Goal: Task Accomplishment & Management: Use online tool/utility

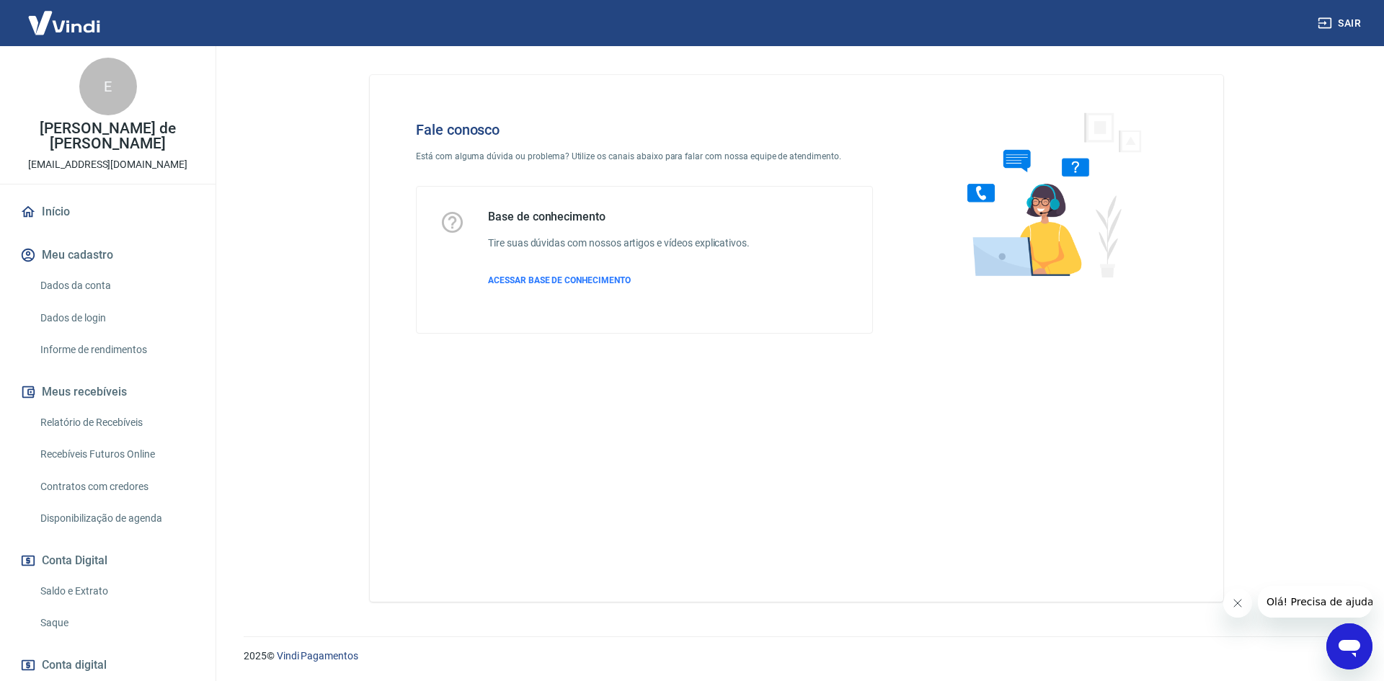
click at [1354, 647] on icon "Abrir janela de mensagens" at bounding box center [1350, 648] width 22 height 17
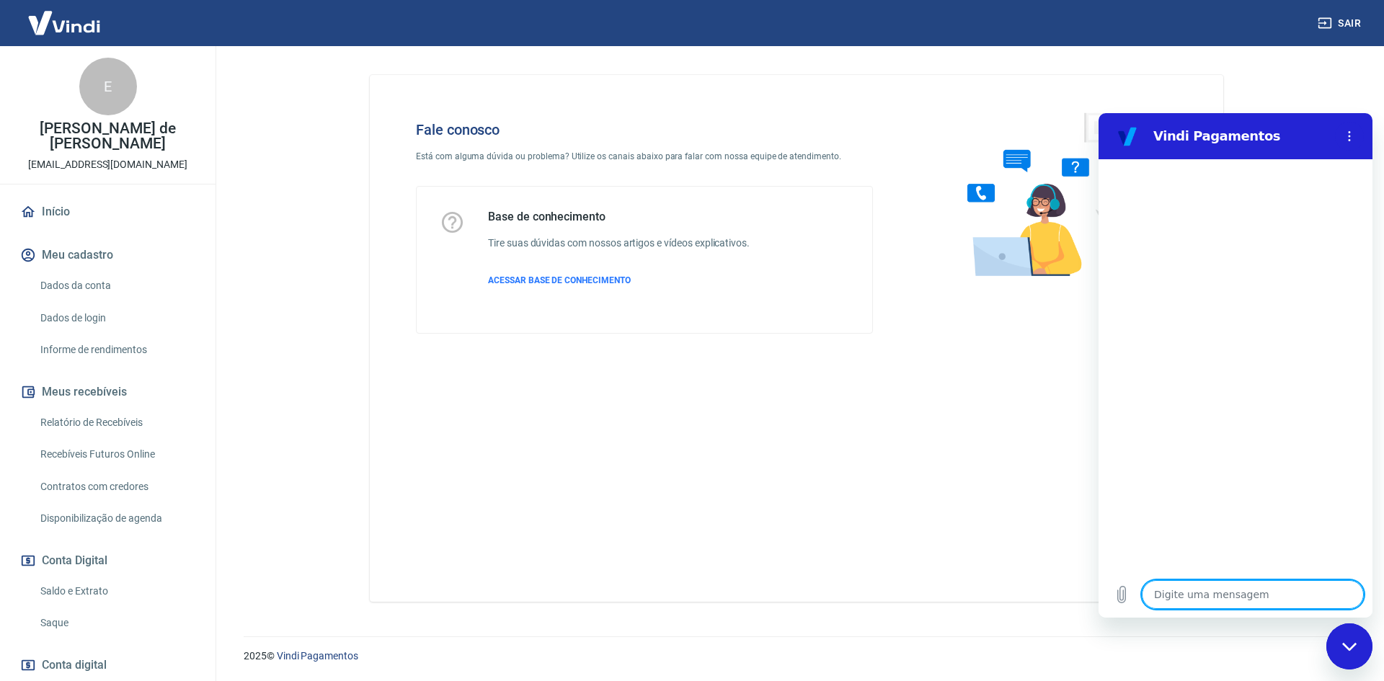
type textarea "O"
type textarea "x"
type textarea "Ol"
type textarea "x"
type textarea "Olá"
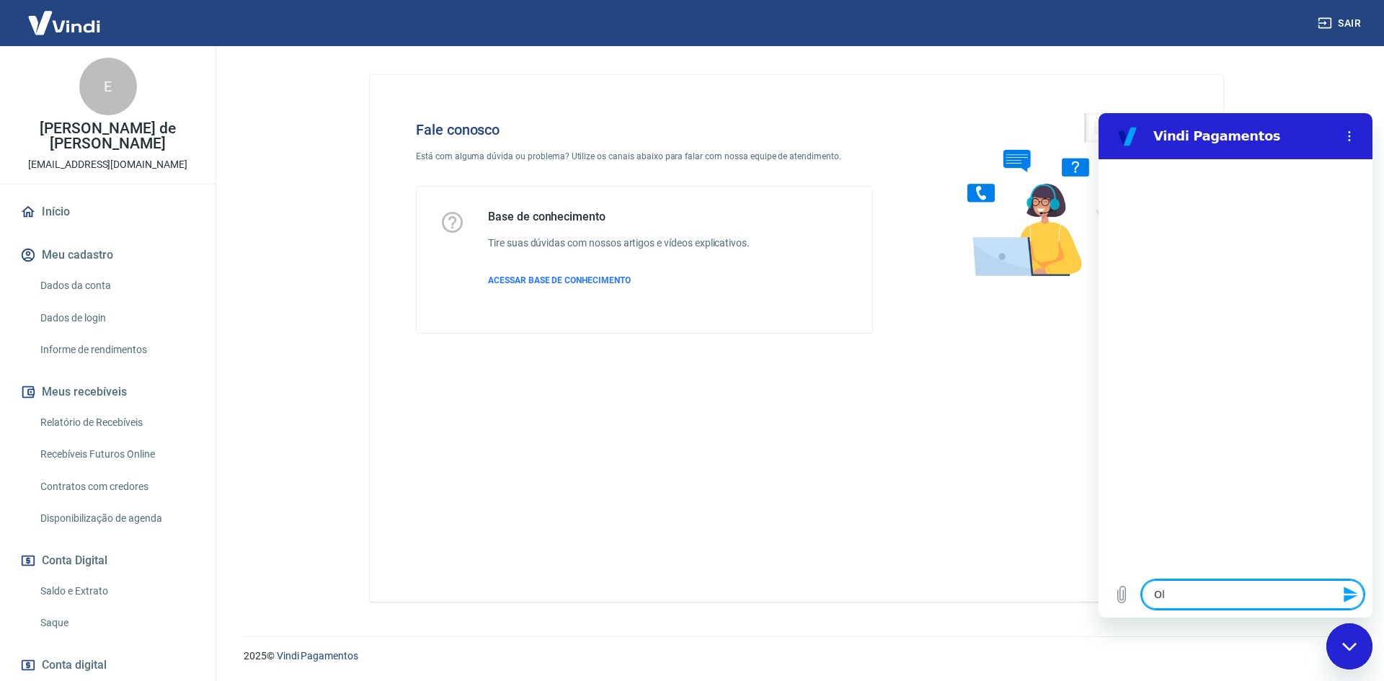
type textarea "x"
type textarea "Olá,"
type textarea "x"
type textarea "Olá,"
type textarea "x"
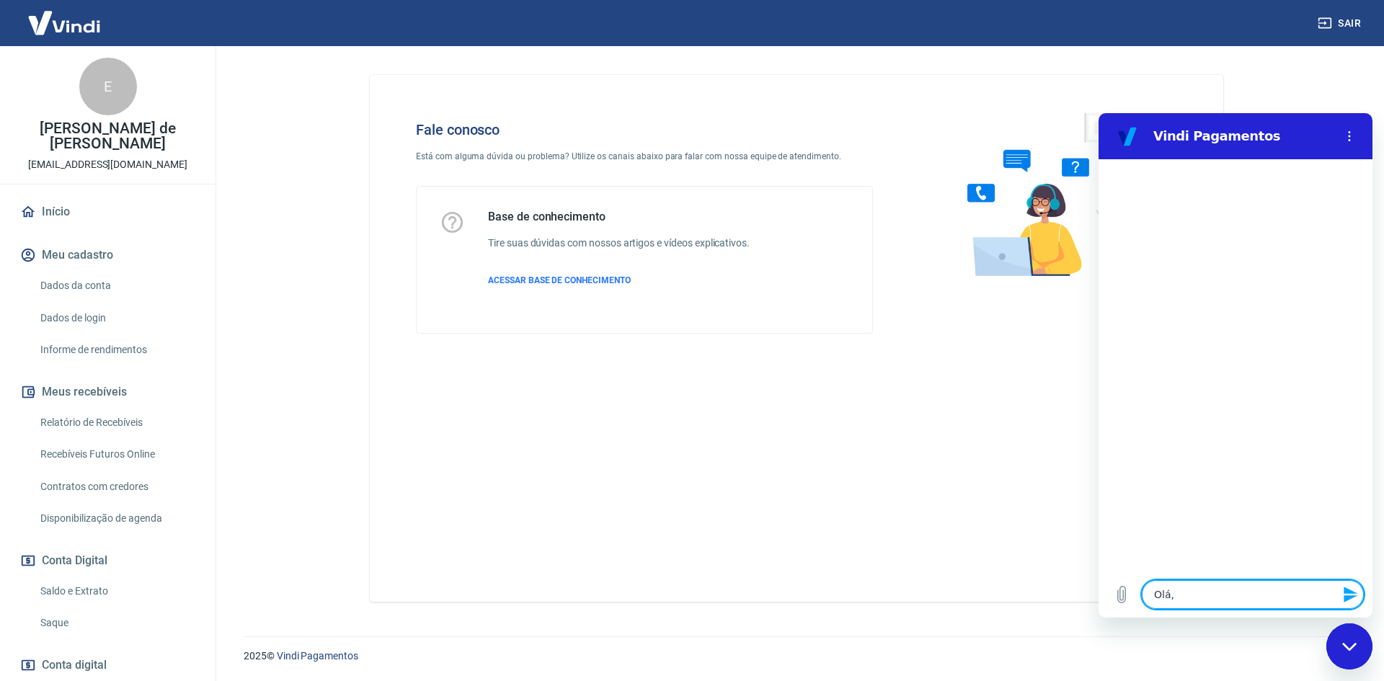
type textarea "Olá, b"
type textarea "x"
type textarea "Olá, bo"
type textarea "x"
type textarea "Olá, bom"
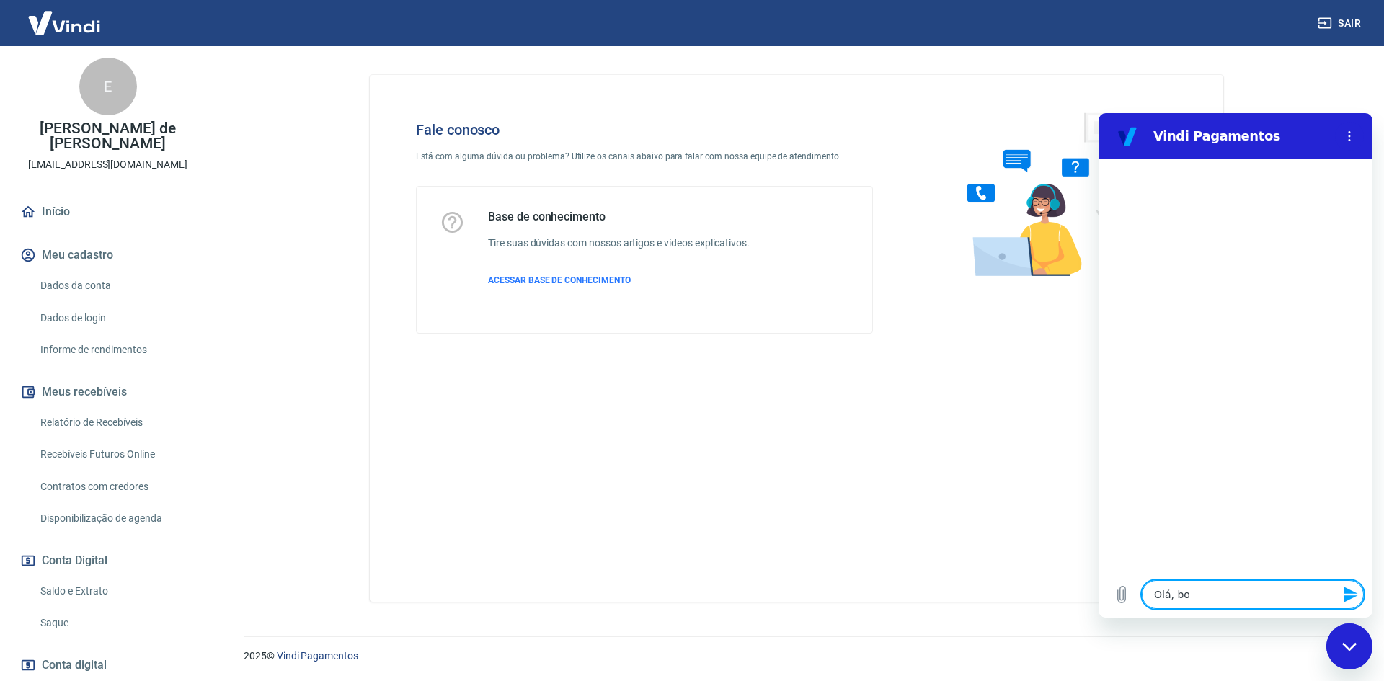
type textarea "x"
type textarea "Olá, bom"
type textarea "x"
type textarea "Olá, bom d"
type textarea "x"
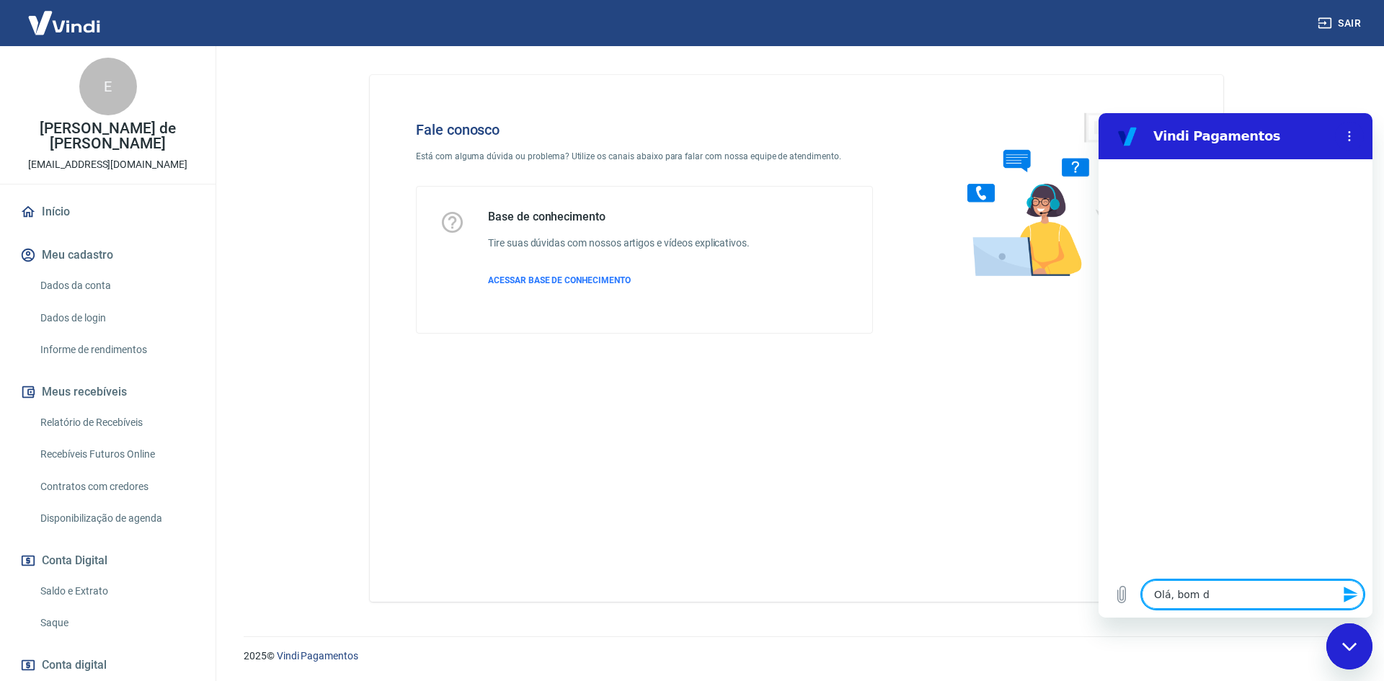
type textarea "Olá, bom di"
type textarea "x"
type textarea "Olá, bom dia"
type textarea "x"
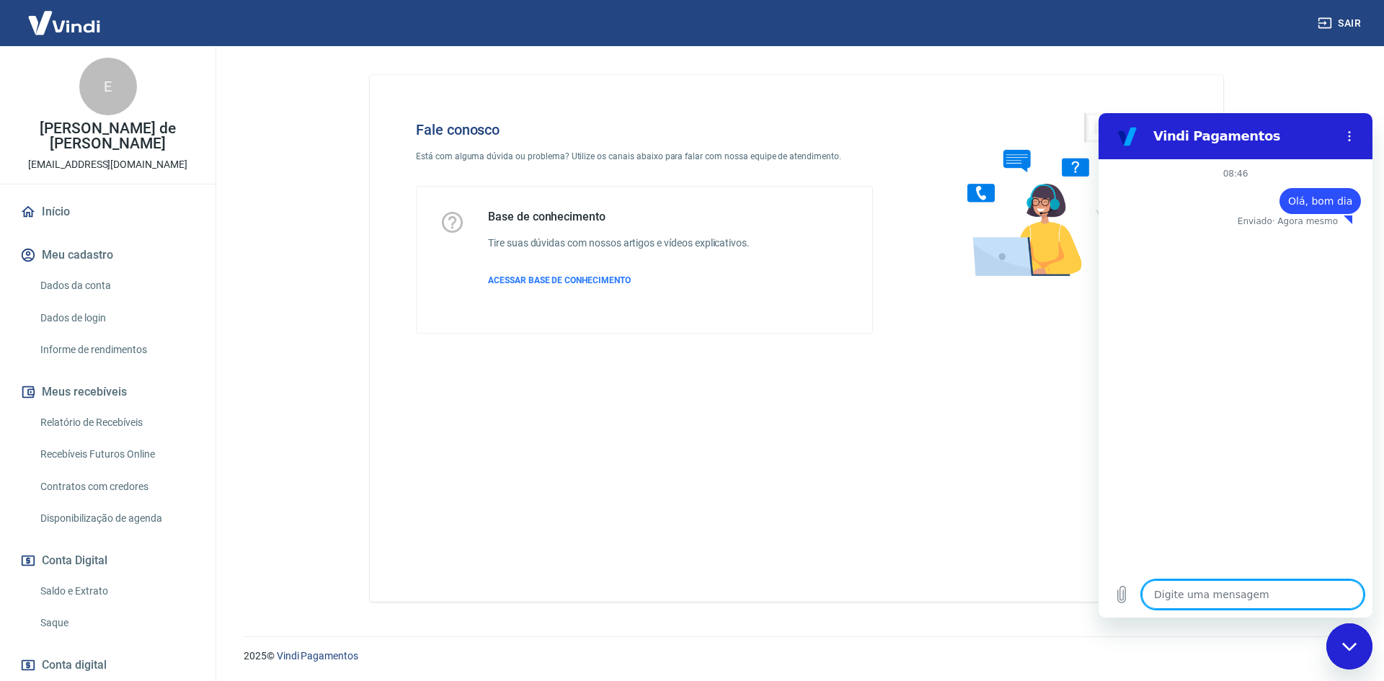
type textarea "N"
type textarea "x"
type textarea "Nn"
type textarea "x"
type textarea "Nne"
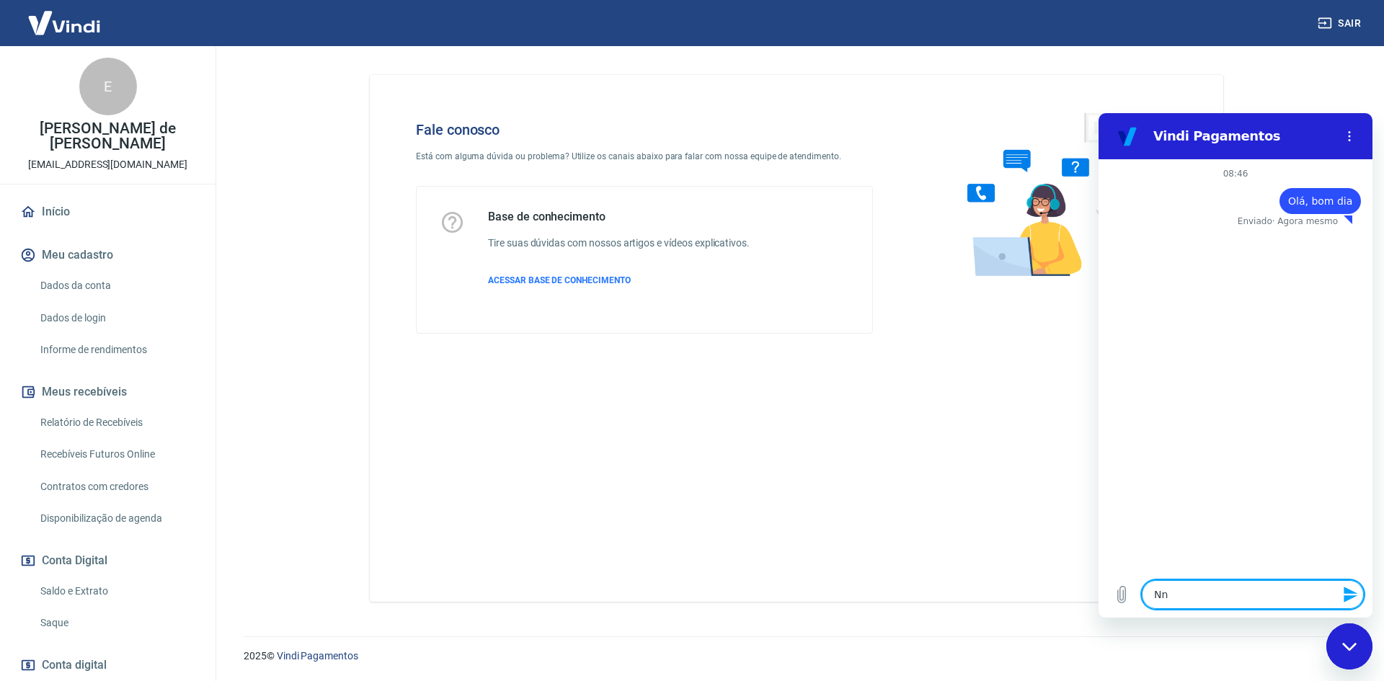
type textarea "x"
type textarea "Nneh"
type textarea "x"
type textarea "Nnehu"
type textarea "x"
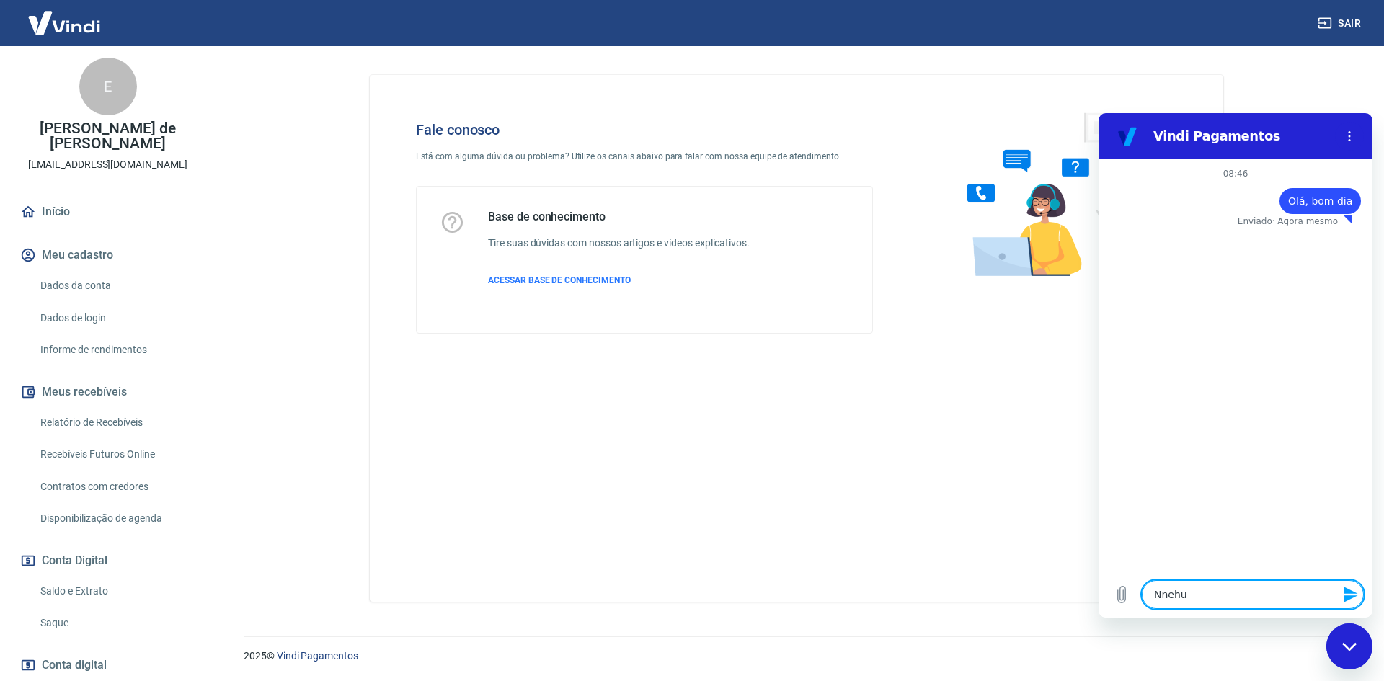
type textarea "Nneh"
type textarea "x"
type textarea "Nne"
type textarea "x"
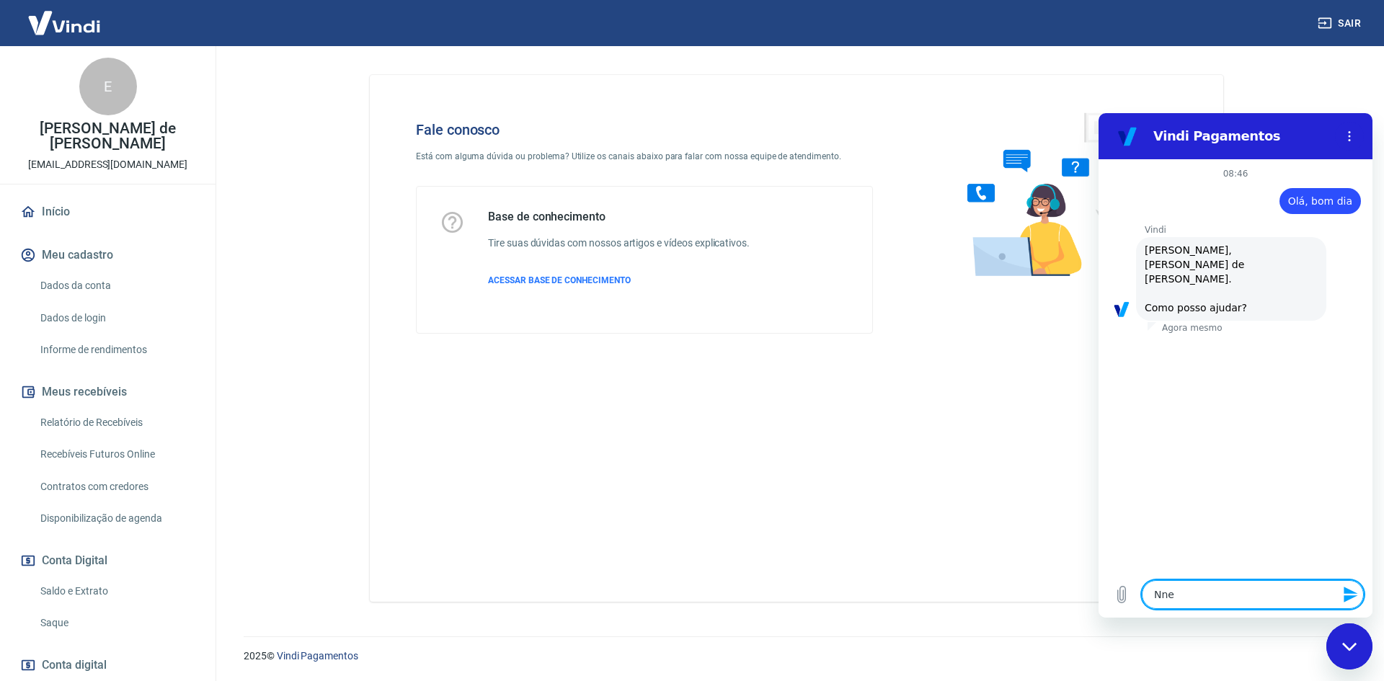
type textarea "Nn"
type textarea "x"
type textarea "N"
type textarea "x"
type textarea "Ne"
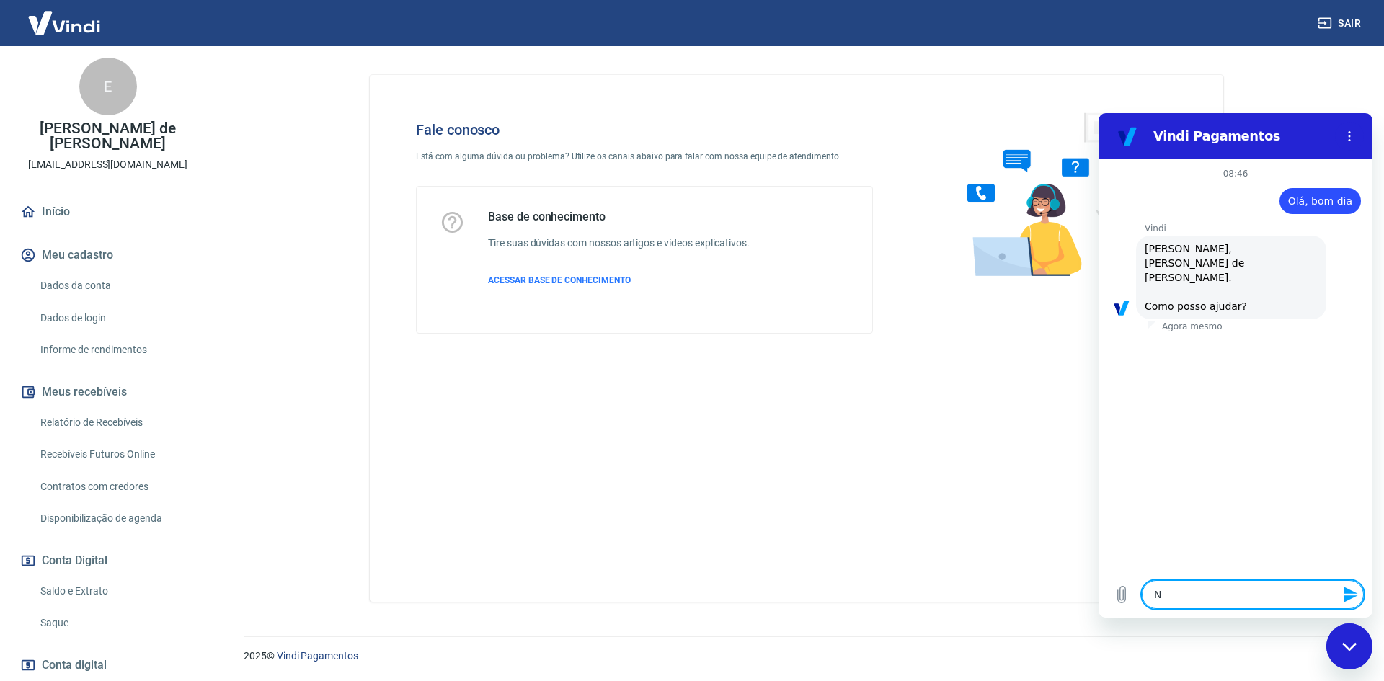
type textarea "x"
type textarea "Nen"
type textarea "x"
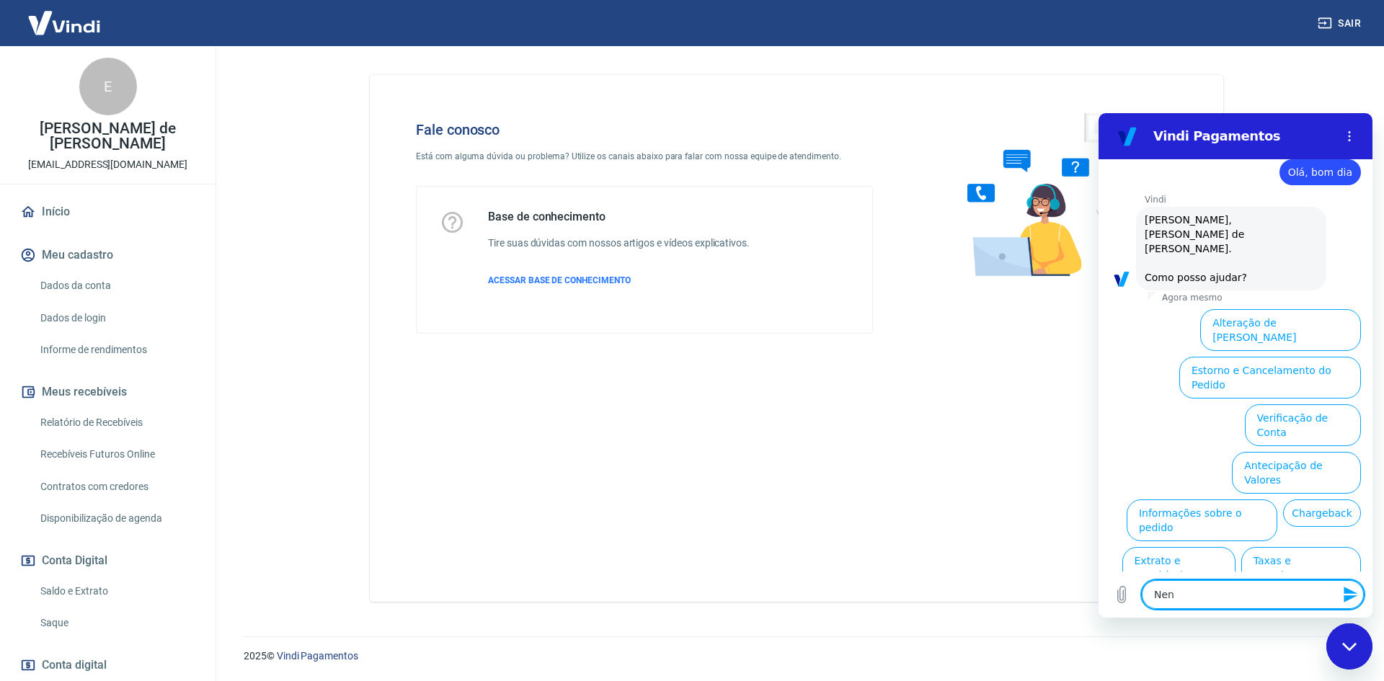
type textarea "Nenh"
type textarea "x"
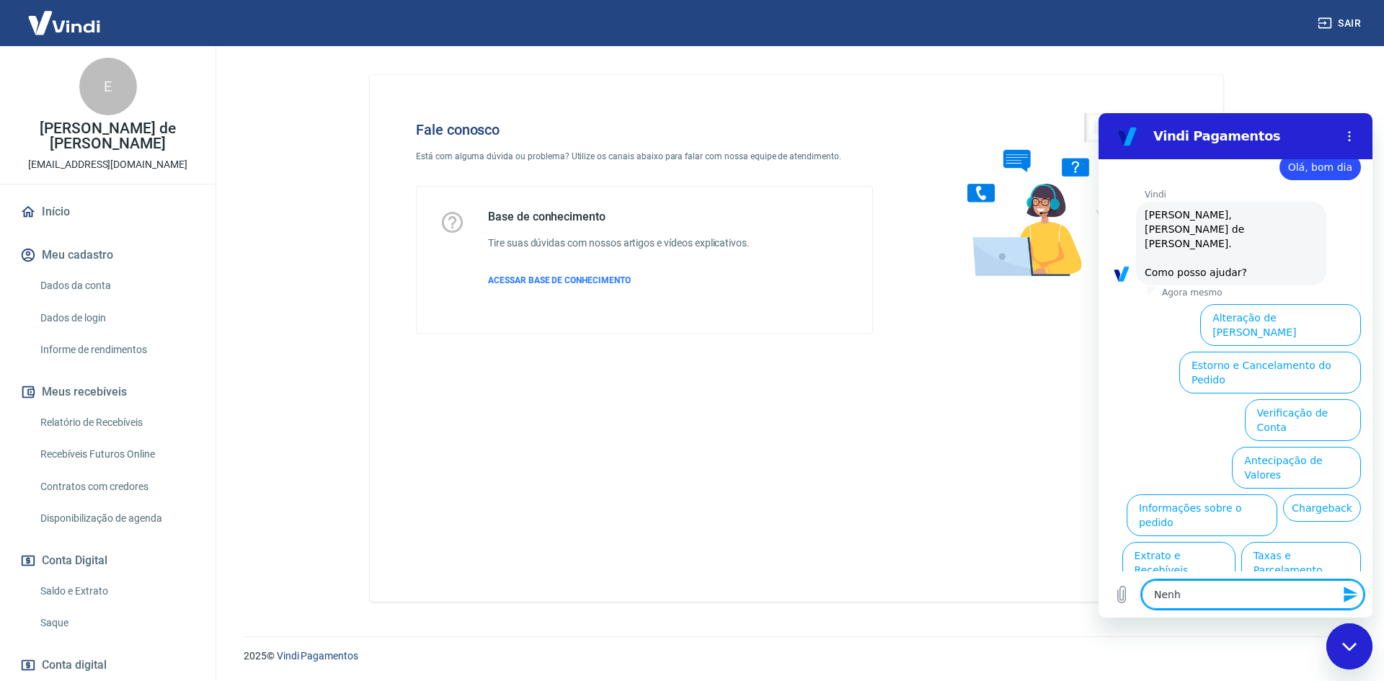
type textarea "Nenhu"
type textarea "x"
type textarea "Nenhum"
type textarea "x"
type textarea "Nenhum"
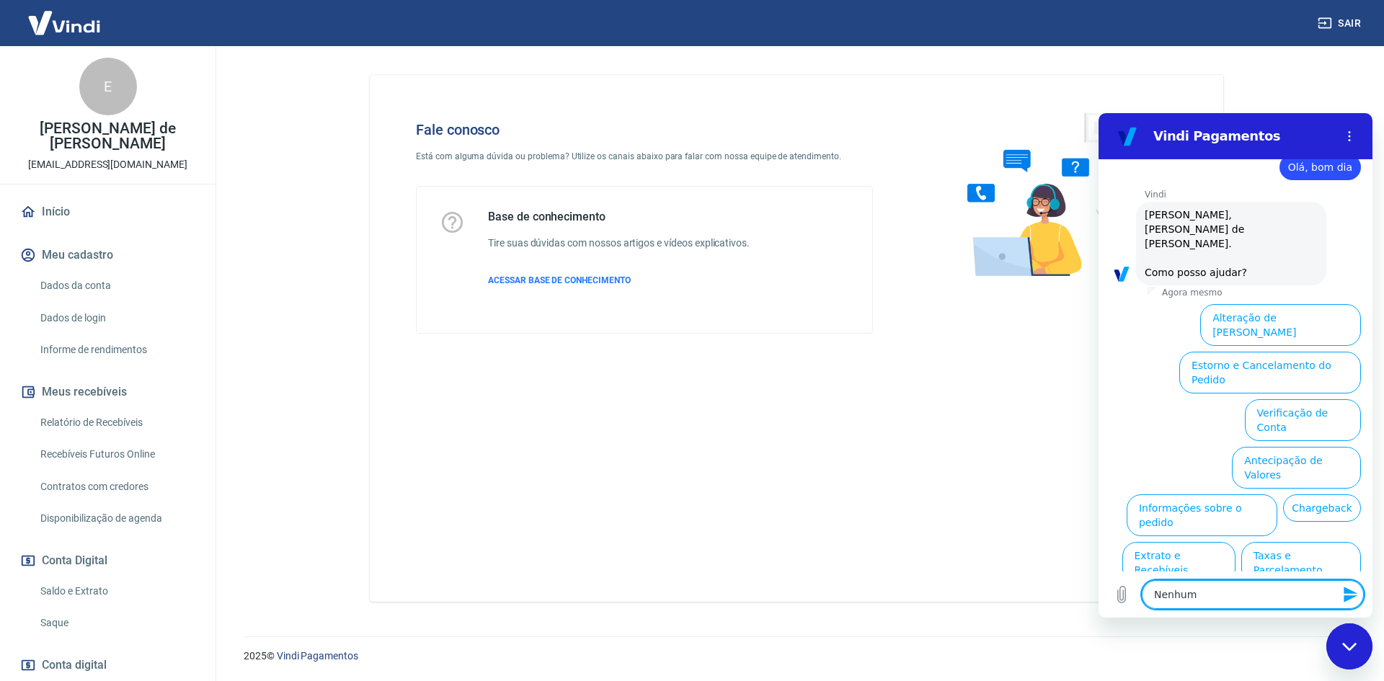
type textarea "x"
type textarea "Nenhum d"
type textarea "x"
type textarea "Nenhum de"
type textarea "x"
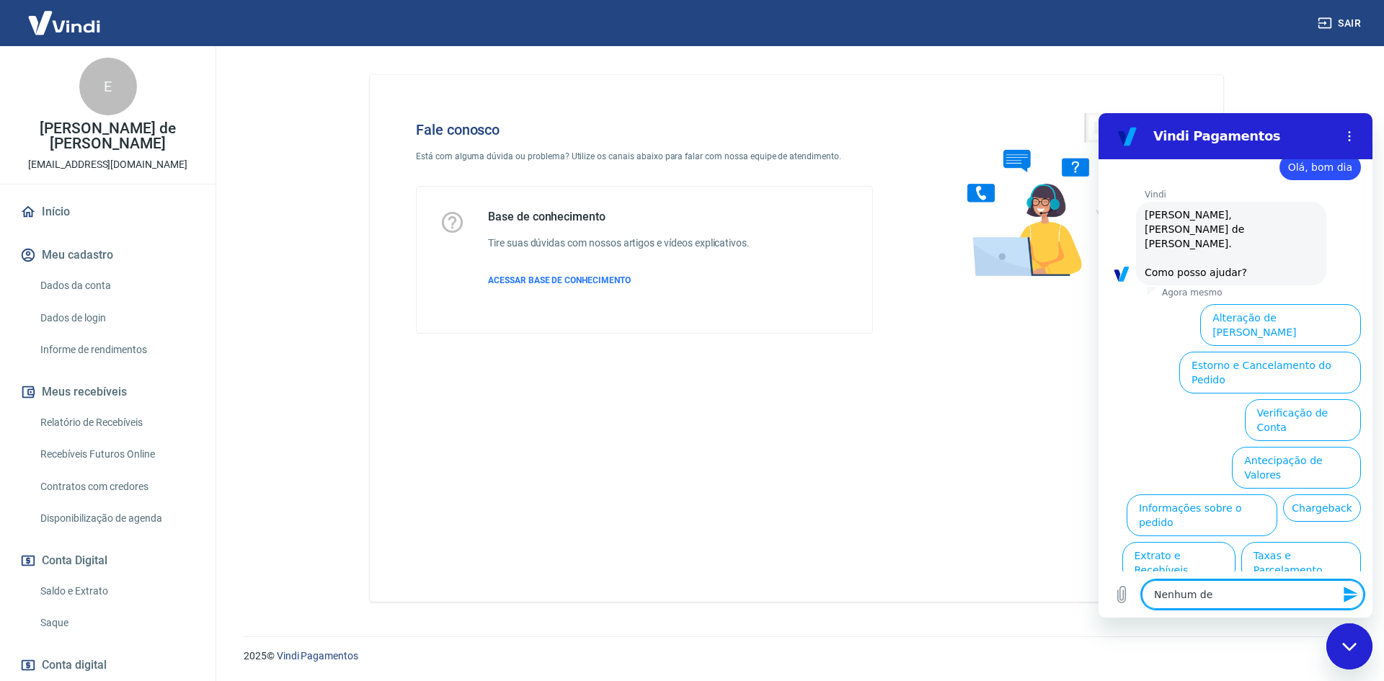
type textarea "Nenhum d"
type textarea "x"
type textarea "Nenhum"
type textarea "x"
type textarea "Nenhum"
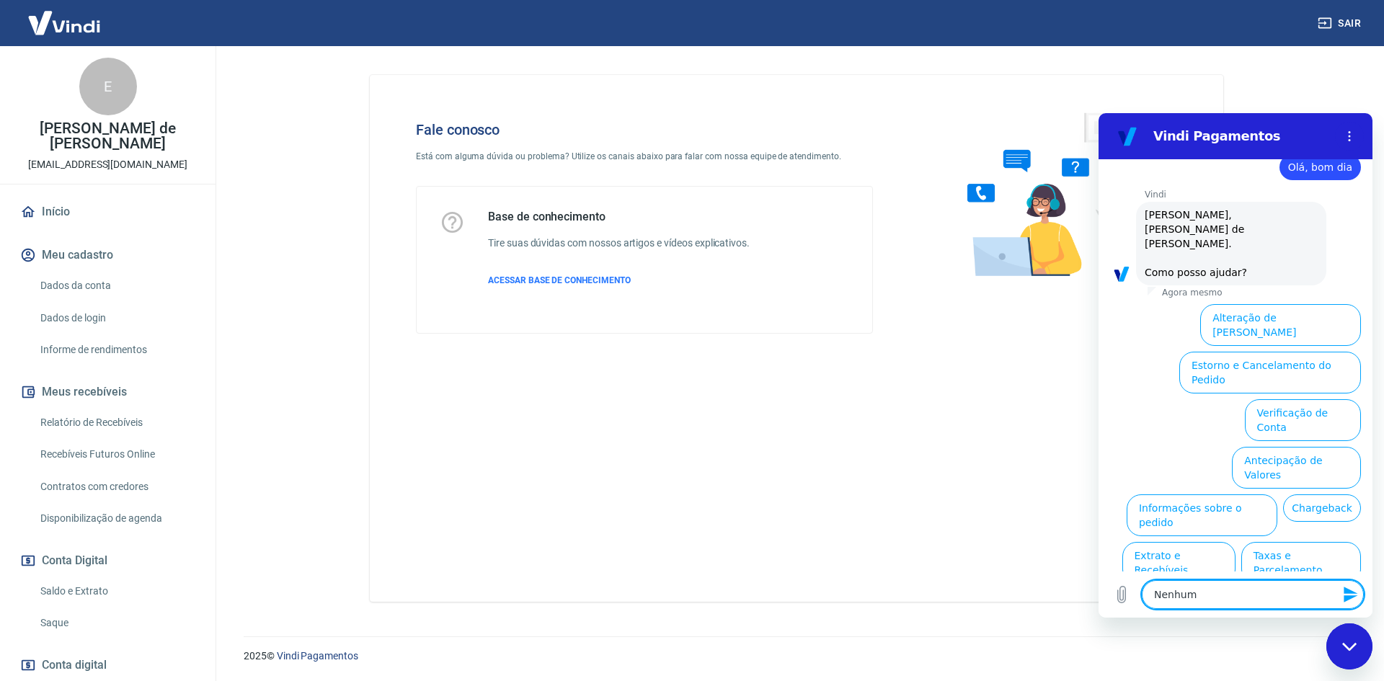
type textarea "x"
type textarea "Nenhuma"
type textarea "x"
type textarea "Nenhuma"
type textarea "x"
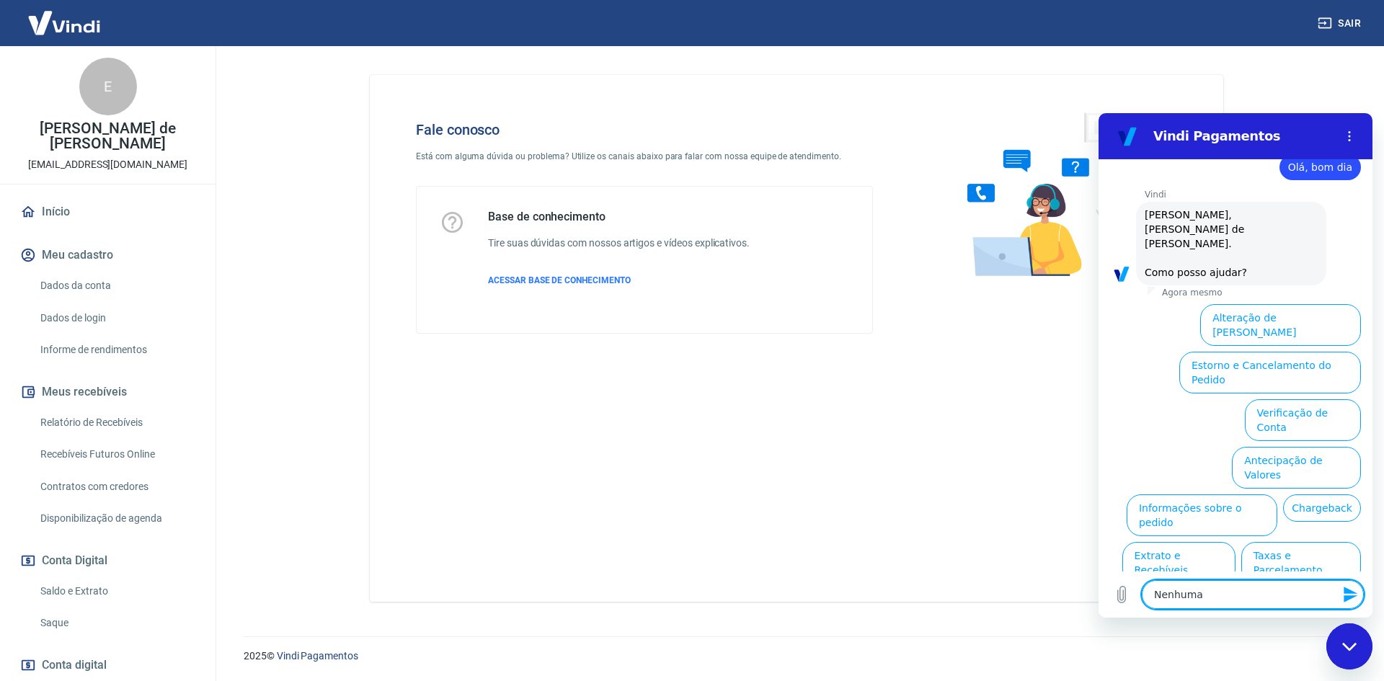
type textarea "Nenhuma d"
type textarea "x"
click at [1281, 601] on textarea "Nenhuma d" at bounding box center [1253, 594] width 222 height 29
type textarea "Nenhuma de"
type textarea "x"
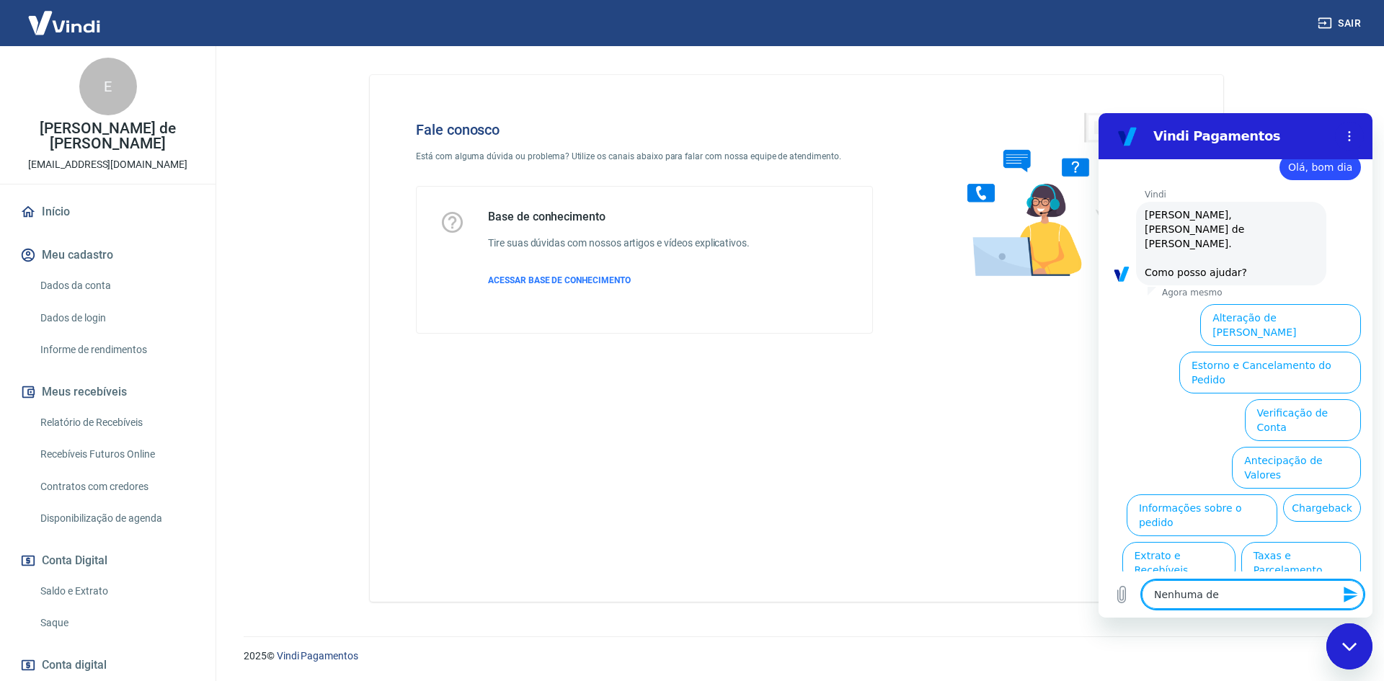
type textarea "Nenhuma des"
type textarea "x"
type textarea "Nenhuma dess"
type textarea "x"
type textarea "Nenhuma dessa"
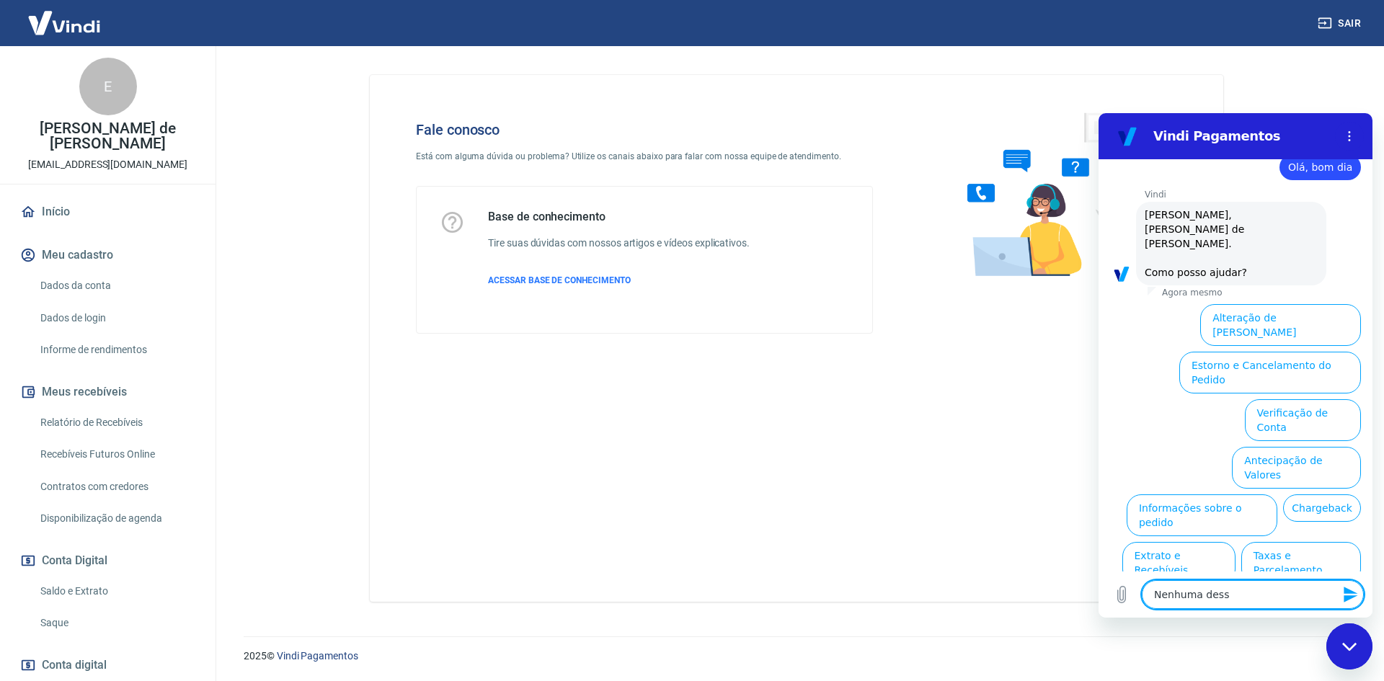
type textarea "x"
type textarea "Nenhuma dessas"
type textarea "x"
type textarea "Nenhuma dessas"
type textarea "x"
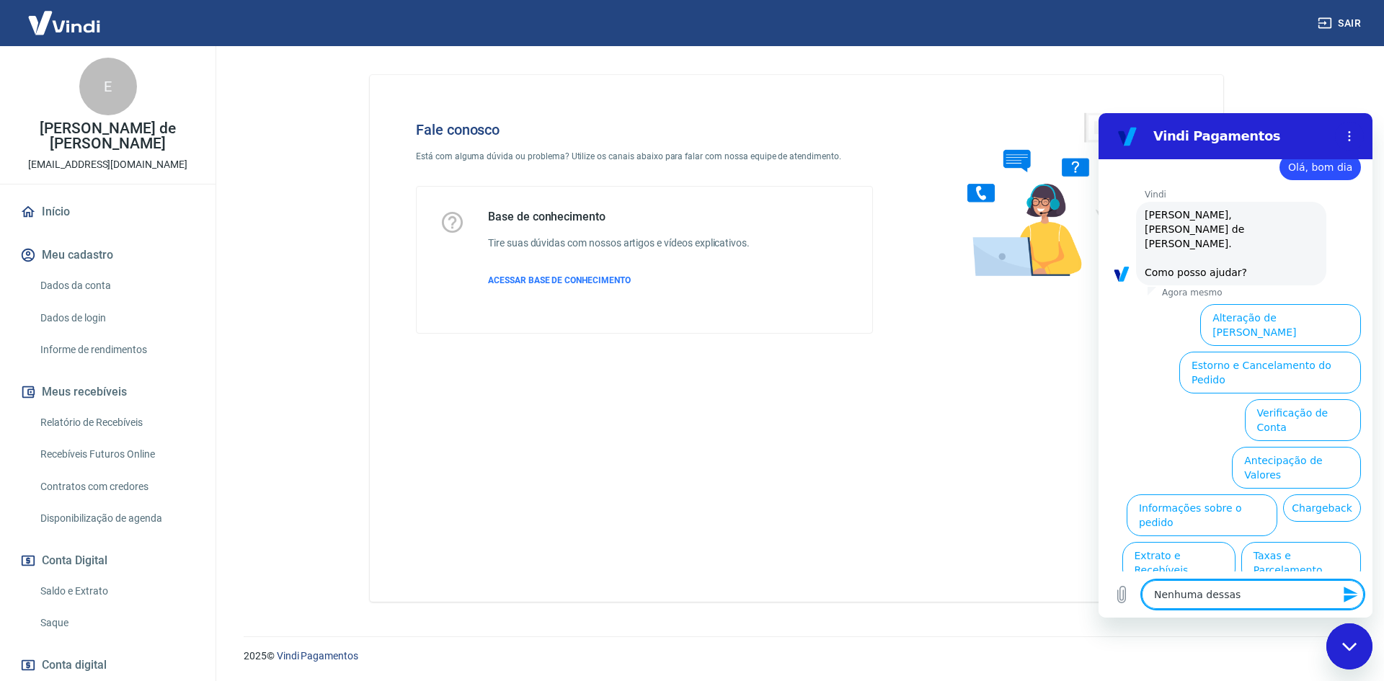
type textarea "Nenhuma dessas o"
type textarea "x"
type textarea "Nenhuma dessas op"
type textarea "x"
type textarea "Nenhuma dessas opç"
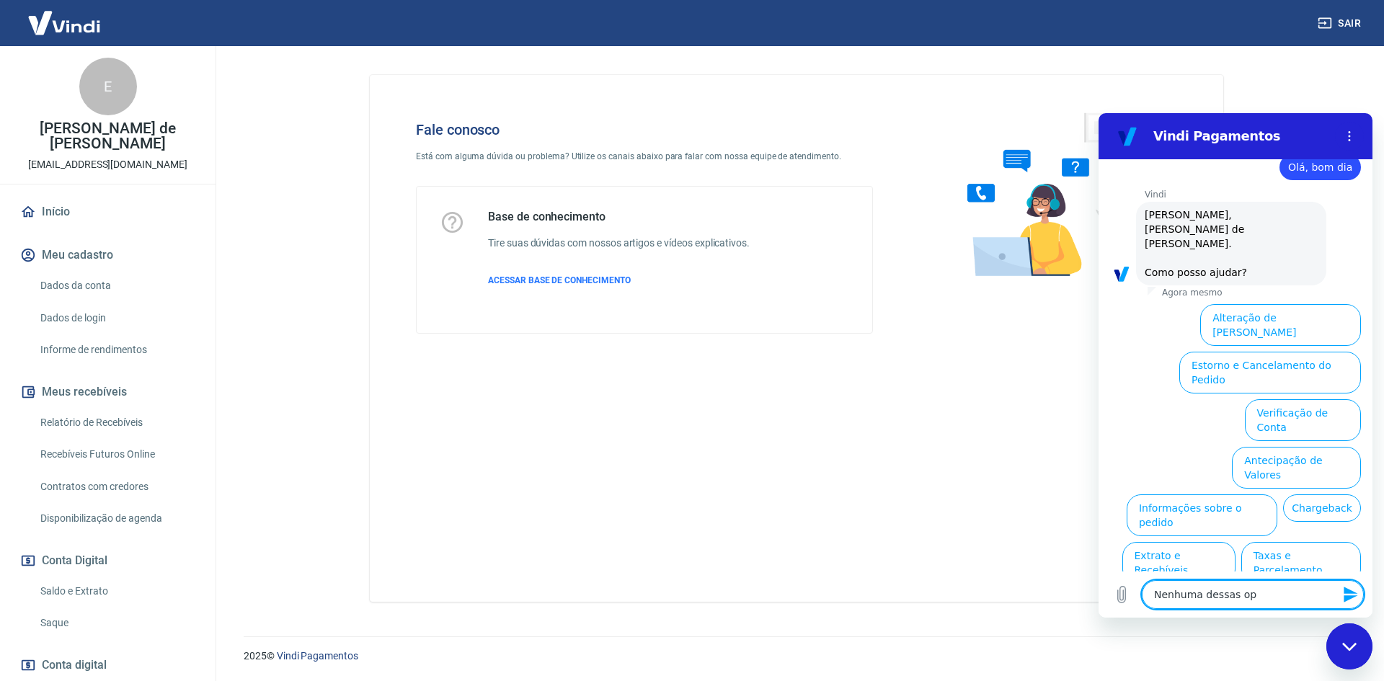
type textarea "x"
type textarea "Nenhuma dessas opçõ"
type textarea "x"
type textarea "Nenhuma dessas opçõe"
type textarea "x"
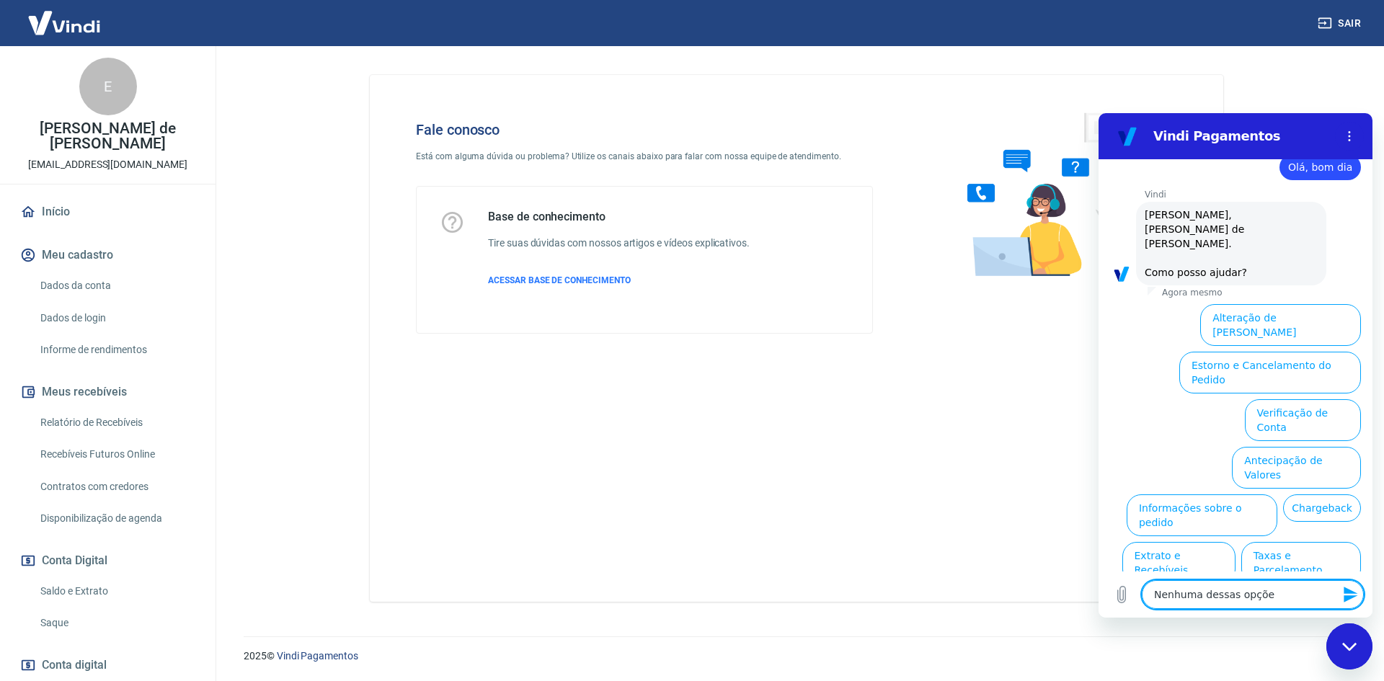
type textarea "Nenhuma dessas opções"
type textarea "x"
type textarea "Nenhuma dessas opções"
type textarea "x"
type textarea "Nenhuma dessas opções"
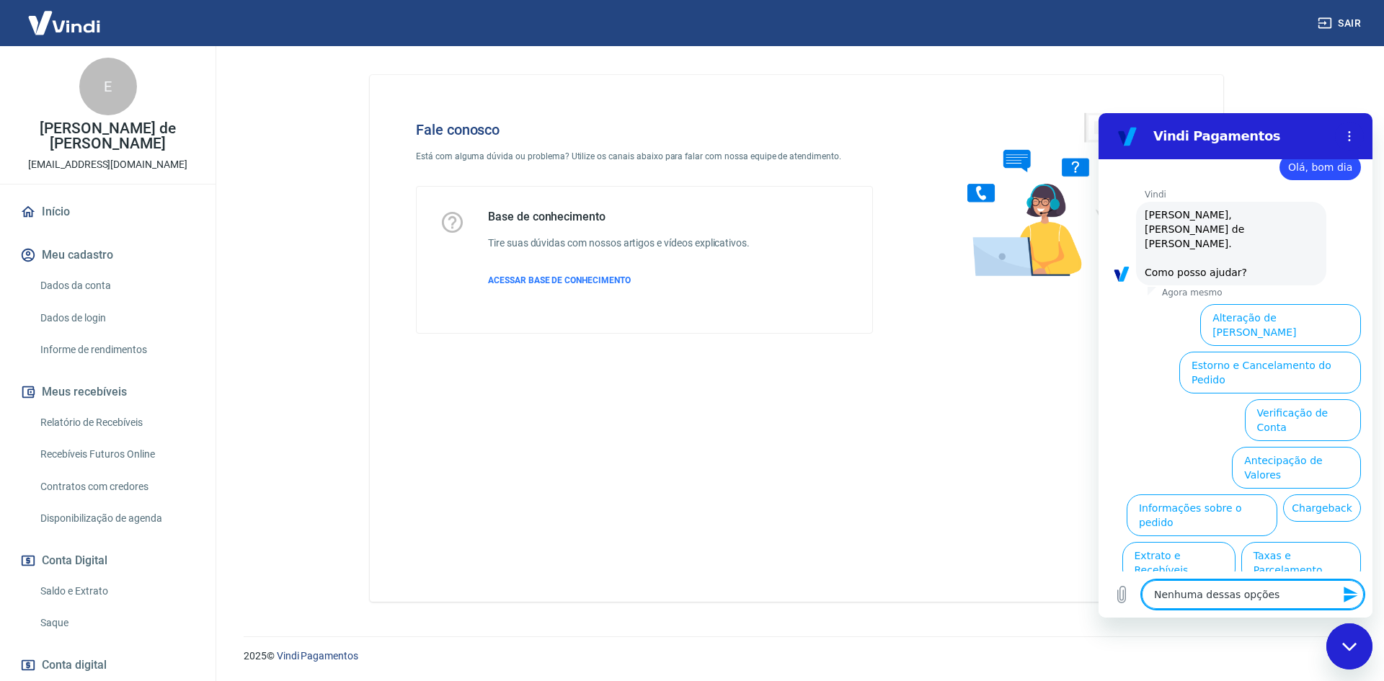
type textarea "x"
type textarea "Nenhuma dessas opçõesp"
type textarea "x"
type textarea "Nenhuma dessas opçõespr"
type textarea "x"
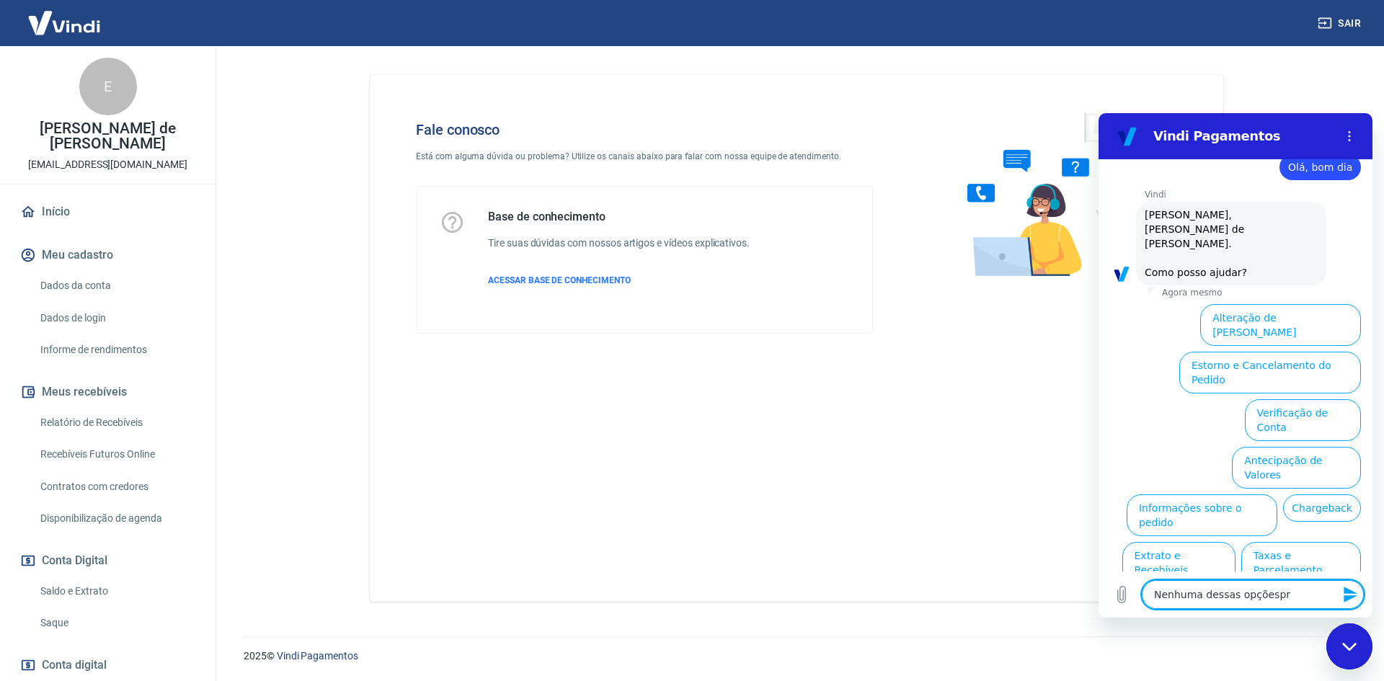
type textarea "Nenhuma dessas opçõespre"
type textarea "x"
type textarea "Nenhuma dessas opçõesprec"
type textarea "x"
type textarea "Nenhuma dessas opçõespre"
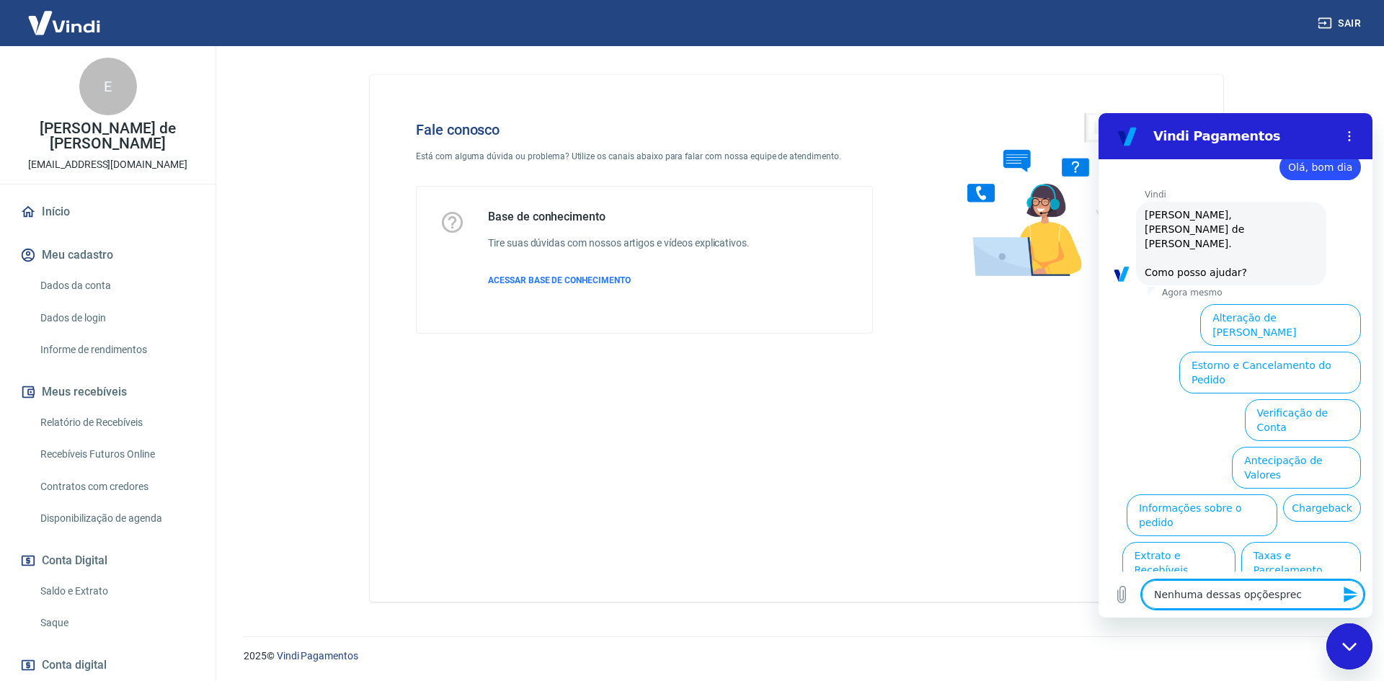
type textarea "x"
type textarea "Nenhuma dessas opçõespr"
type textarea "x"
type textarea "Nenhuma dessas opçõesp"
type textarea "x"
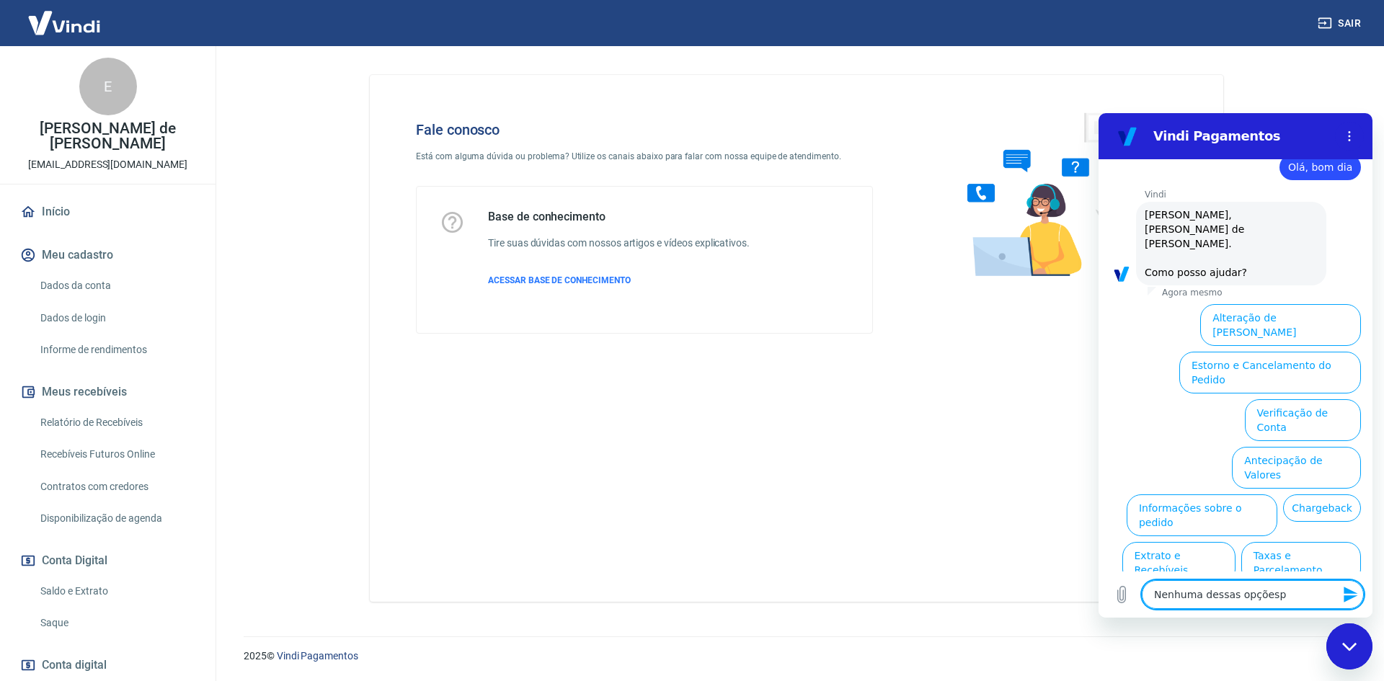
type textarea "Nenhuma dessas opções"
type textarea "x"
type textarea "Nenhuma dessas opções"
type textarea "x"
type textarea "Nenhuma dessas opções"
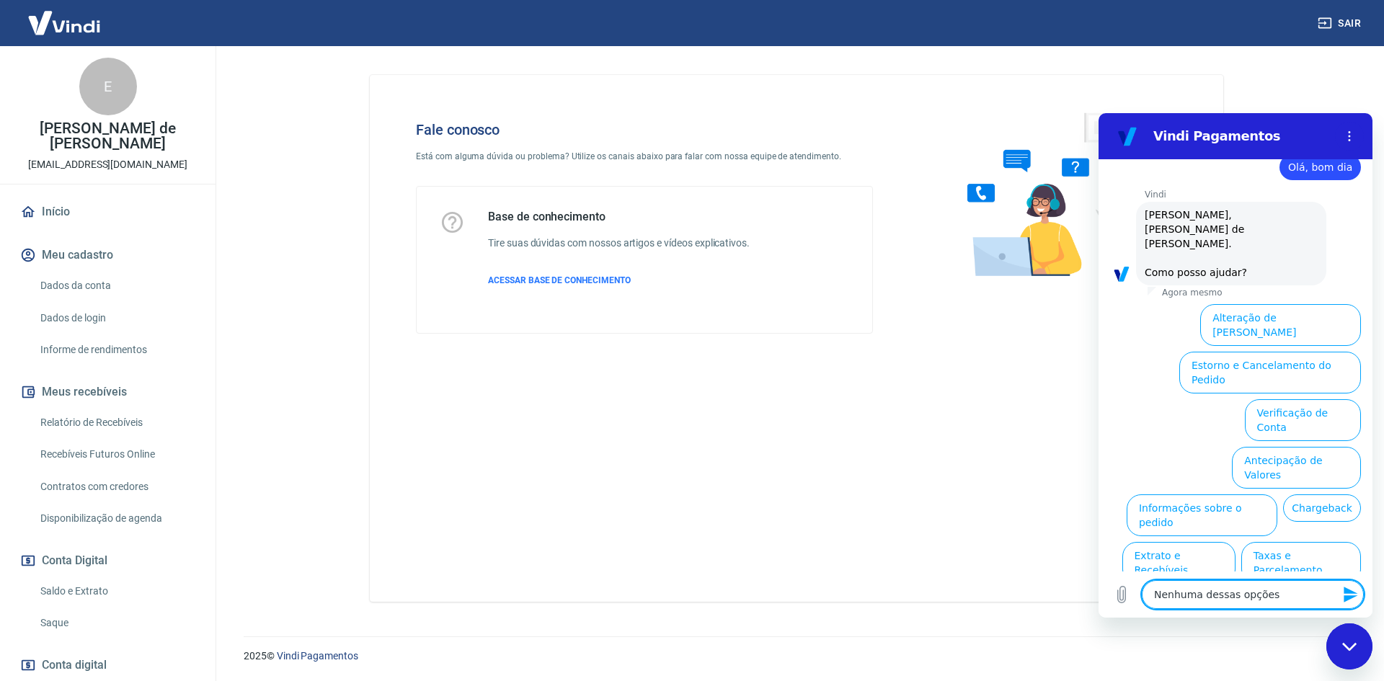
type textarea "x"
type textarea "Nenhuma dessas opções,"
type textarea "x"
type textarea "Nenhuma dessas opções,"
type textarea "x"
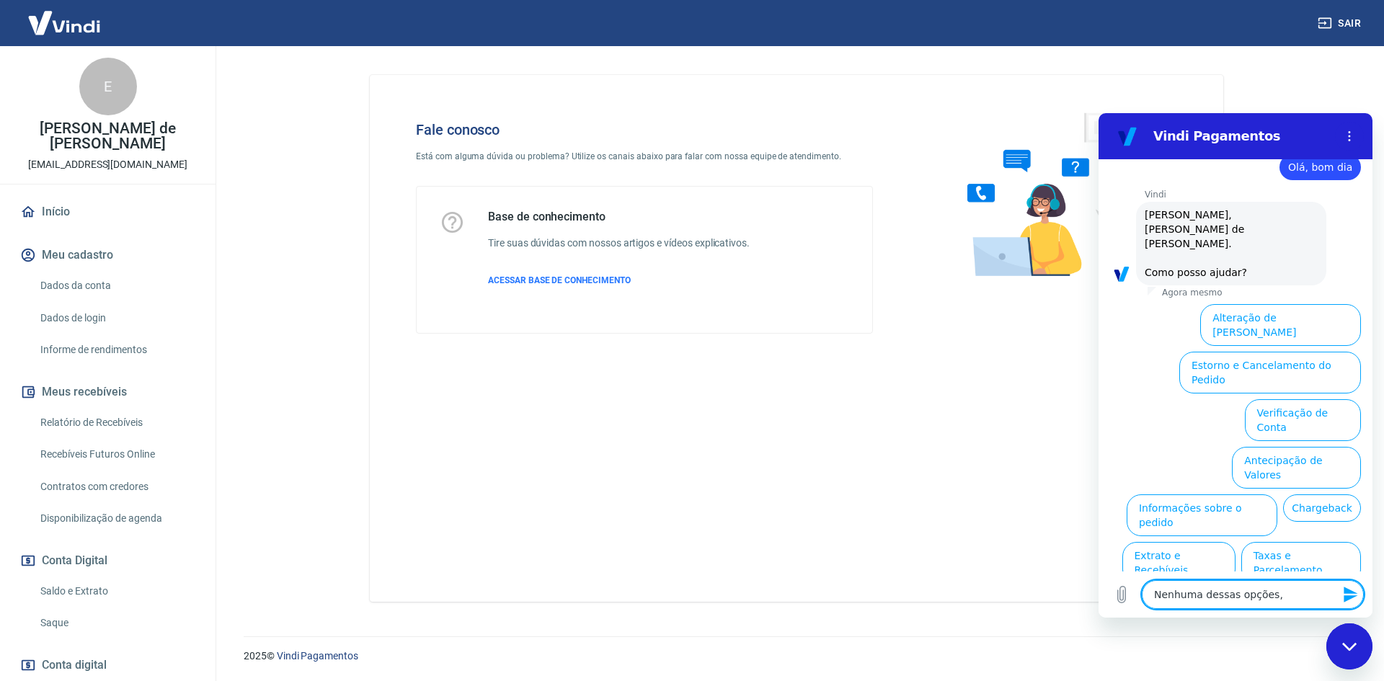
type textarea "Nenhuma dessas opções, p"
type textarea "x"
type textarea "Nenhuma dessas opções, pr"
type textarea "x"
type textarea "Nenhuma dessas opções, pre"
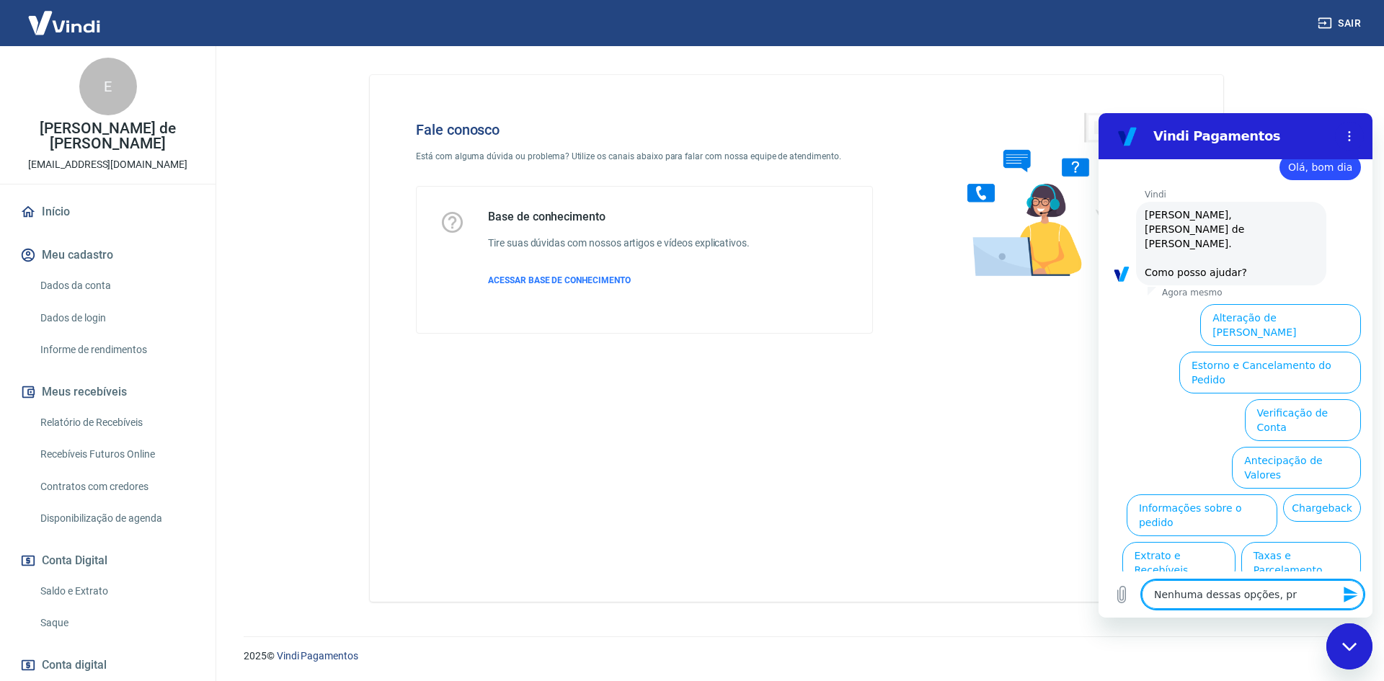
type textarea "x"
type textarea "Nenhuma dessas opções, prec"
type textarea "x"
type textarea "Nenhuma dessas opções, preci"
type textarea "x"
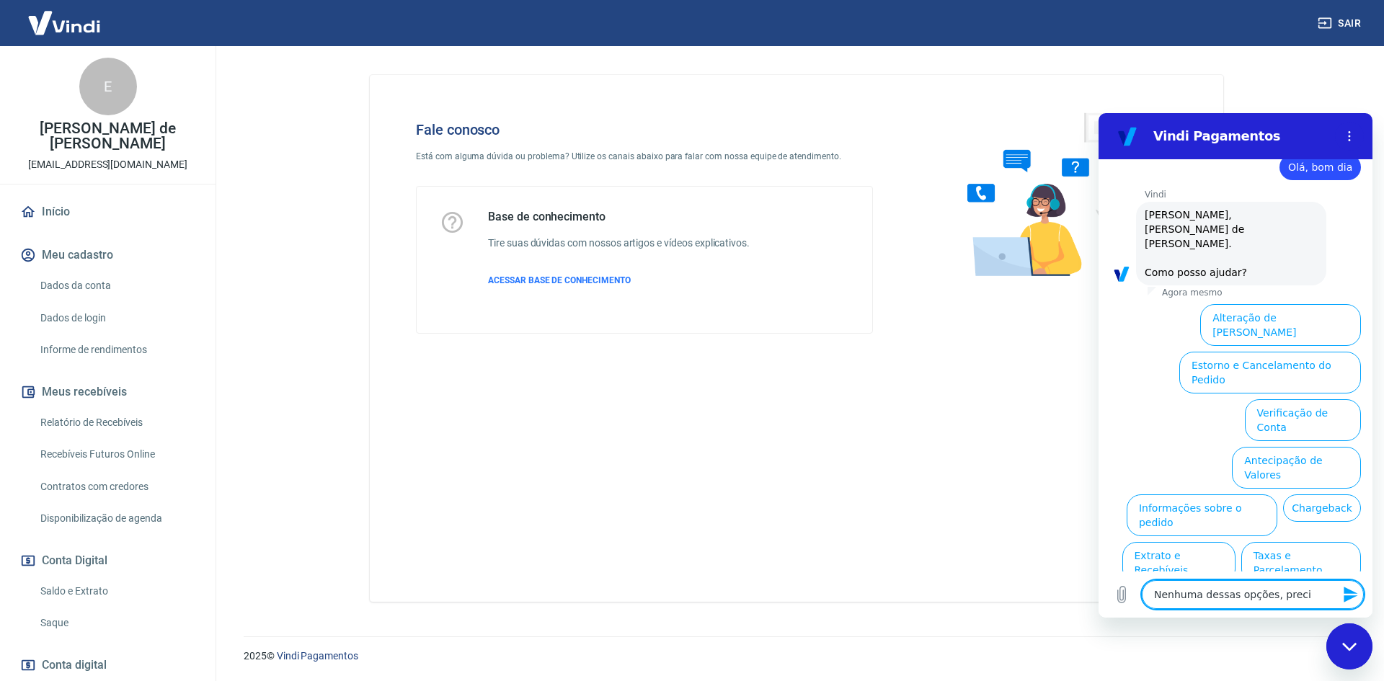
type textarea "Nenhuma dessas opções, precis"
type textarea "x"
type textarea "Nenhuma dessas opções, preciso"
type textarea "x"
type textarea "Nenhuma dessas opções, preciso"
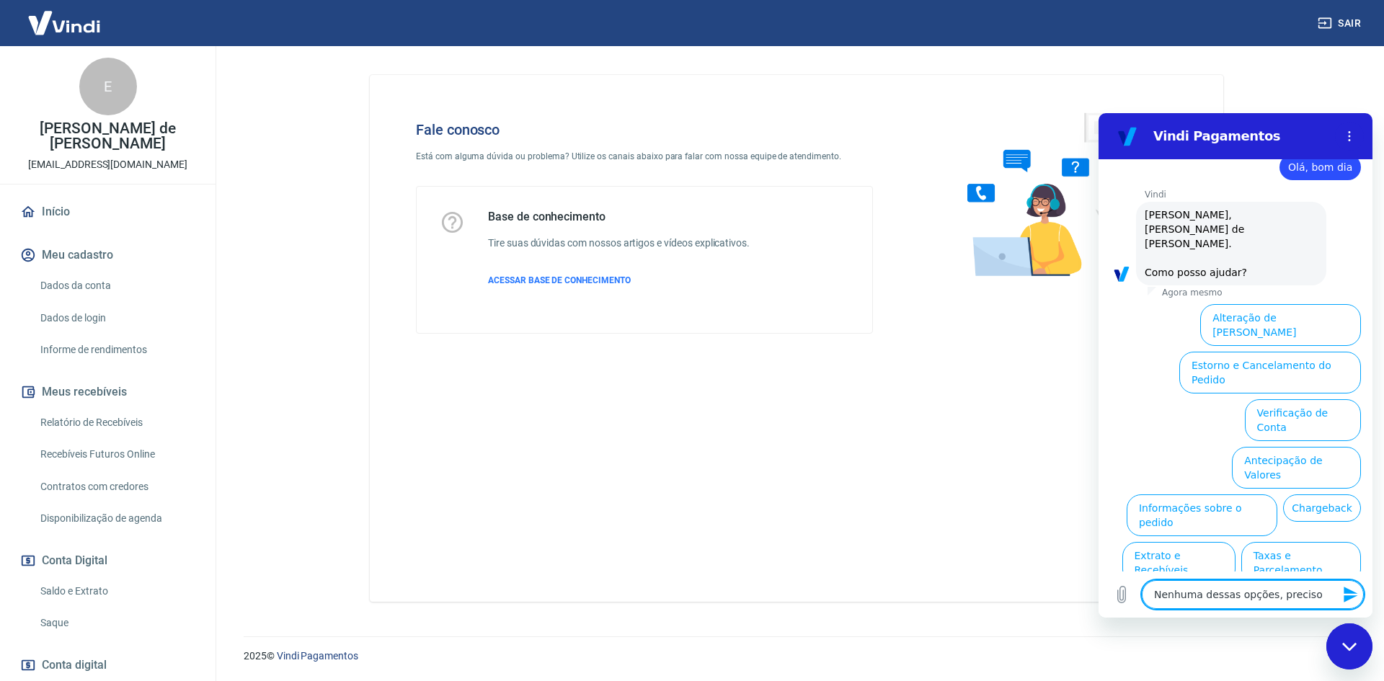
type textarea "x"
type textarea "Nenhuma dessas opções, preciso f"
type textarea "x"
type textarea "Nenhuma dessas opções, preciso fa"
type textarea "x"
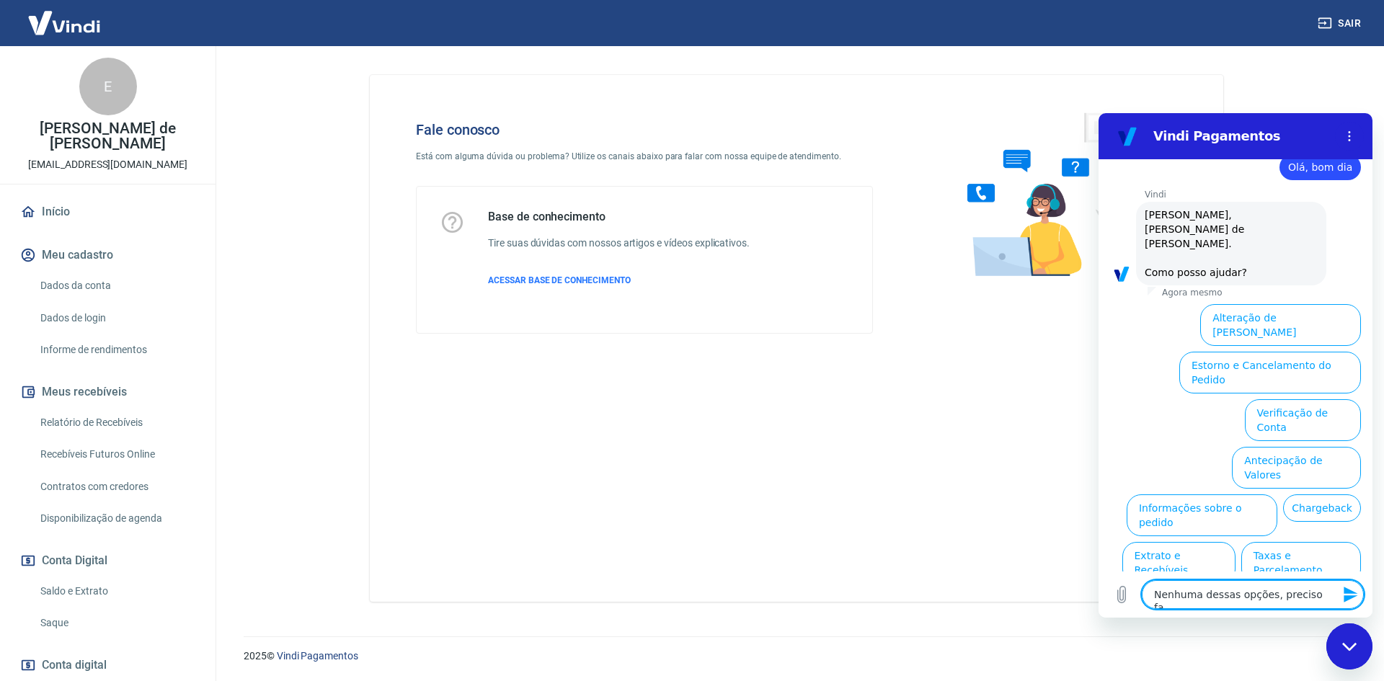
type textarea "Nenhuma dessas opções, preciso fal"
type textarea "x"
type textarea "Nenhuma dessas opções, preciso fala"
type textarea "x"
type textarea "Nenhuma dessas opções, preciso falar"
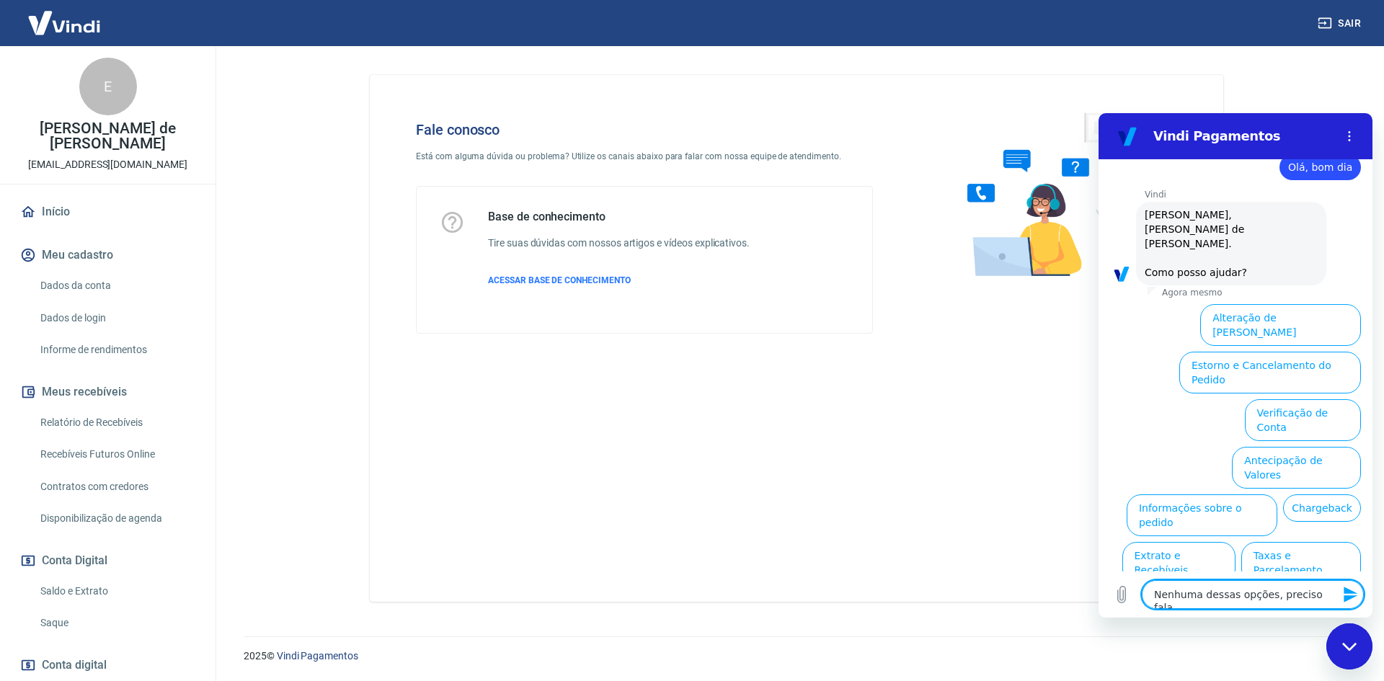
type textarea "x"
type textarea "Nenhuma dessas opções, preciso falar"
type textarea "x"
type textarea "Nenhuma dessas opções, preciso falar c"
type textarea "x"
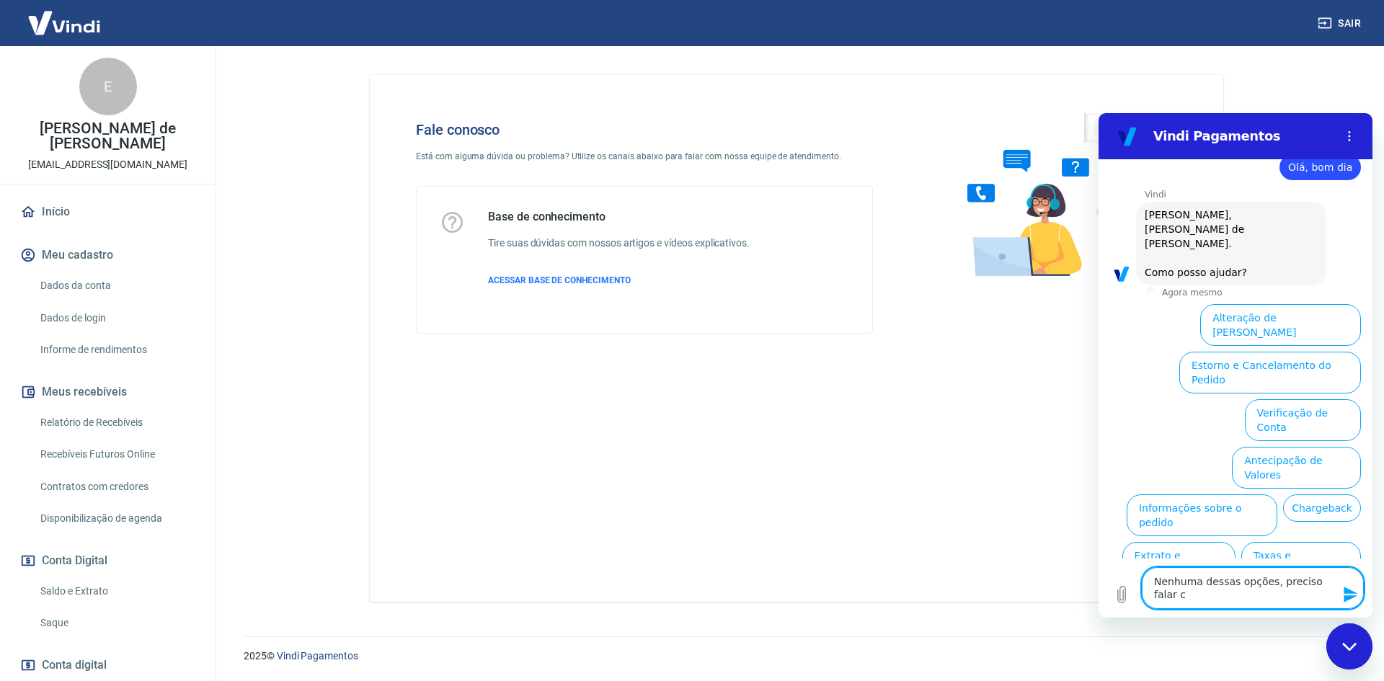
type textarea "Nenhuma dessas opções, preciso falar co"
type textarea "x"
type textarea "Nenhuma dessas opções, preciso falar com"
type textarea "x"
type textarea "Nenhuma dessas opções, preciso falar com"
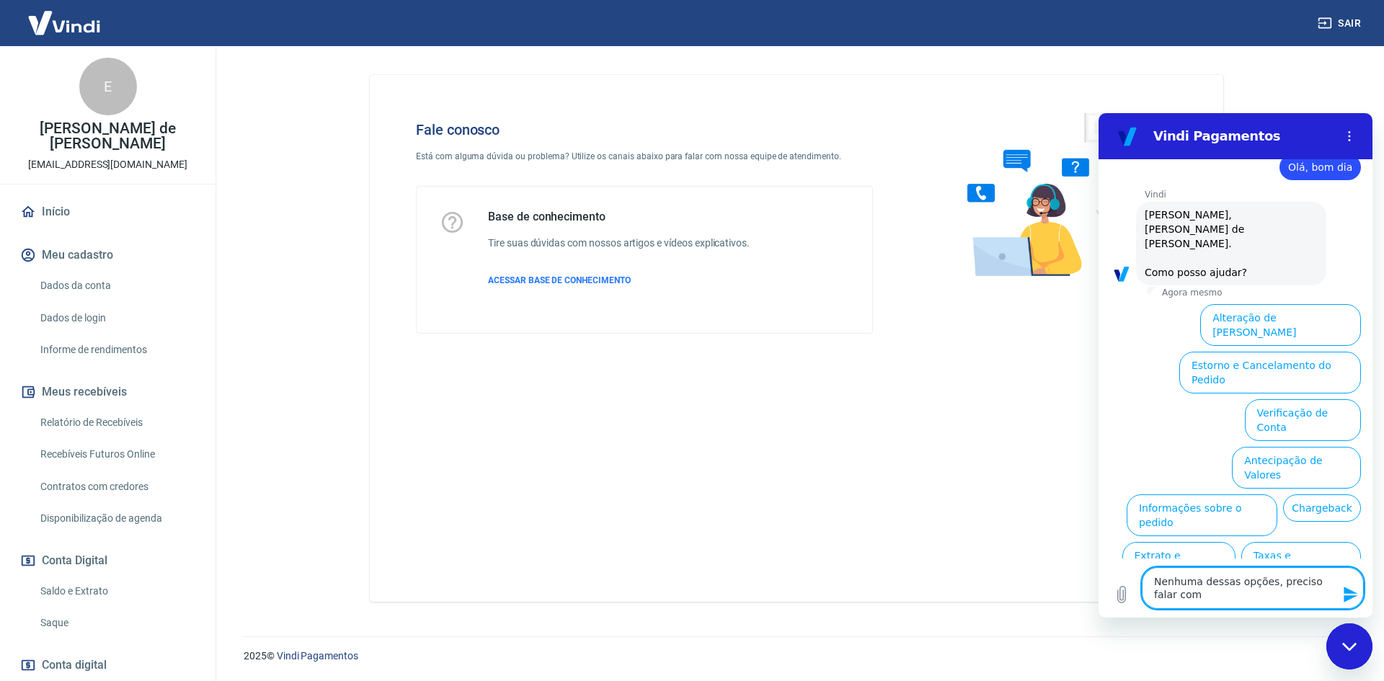
type textarea "x"
type textarea "Nenhuma dessas opções, preciso falar com a"
type textarea "x"
type textarea "Nenhuma dessas opções, preciso falar com a"
type textarea "x"
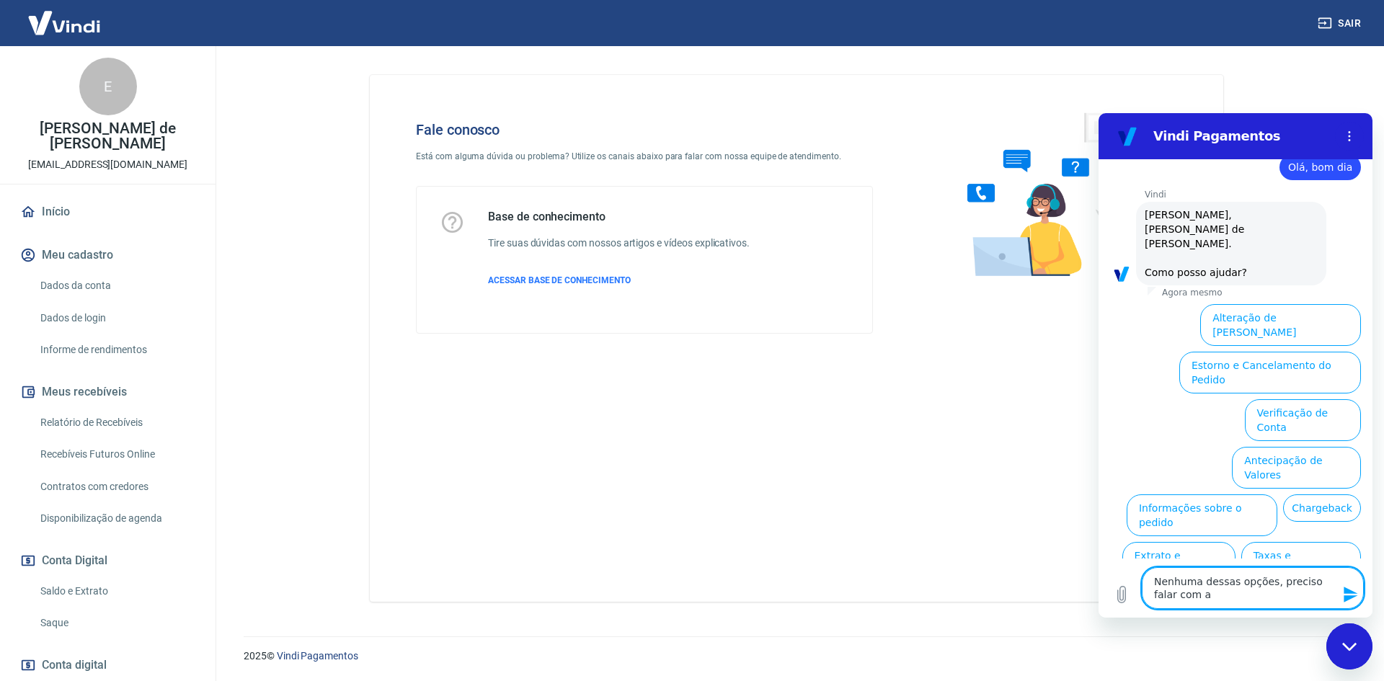
type textarea "Nenhuma dessas opções, preciso falar com a a"
type textarea "x"
type textarea "Nenhuma dessas opções, preciso falar com a at"
type textarea "x"
type textarea "Nenhuma dessas opções, preciso falar com a ate"
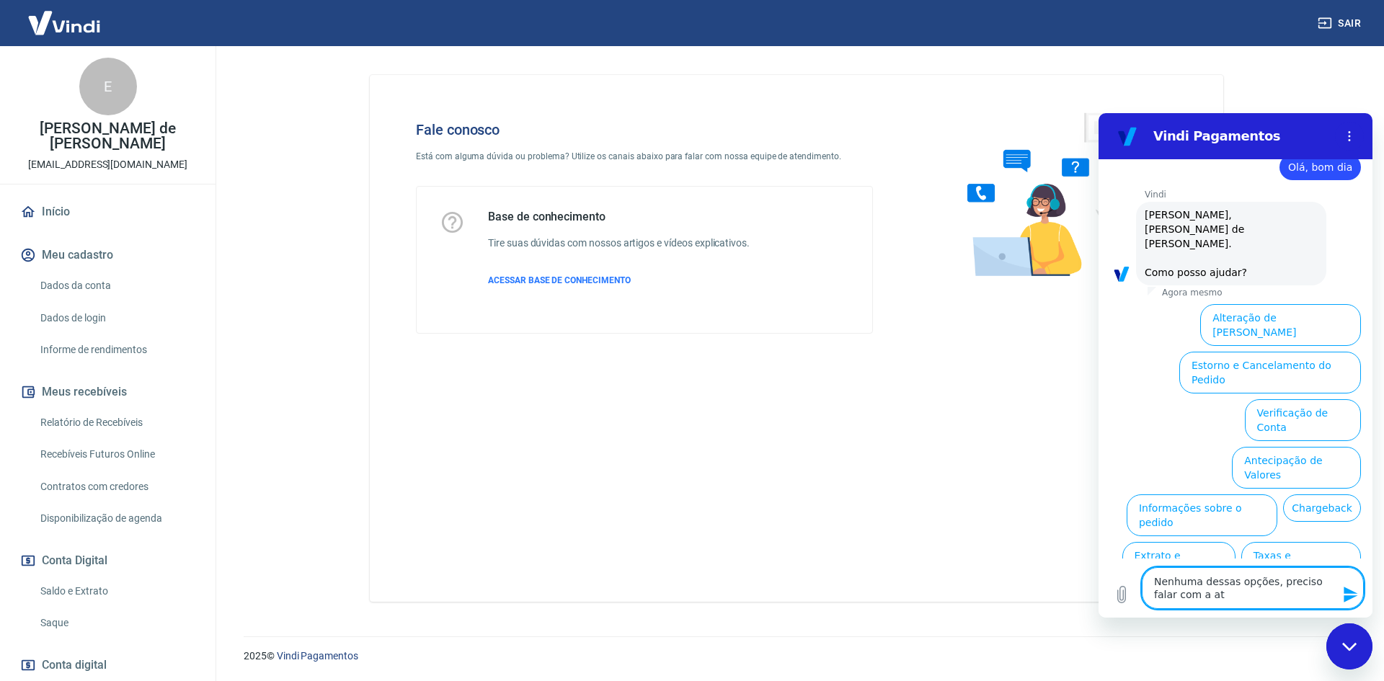
type textarea "x"
type textarea "Nenhuma dessas opções, preciso falar com a aten"
type textarea "x"
type textarea "Nenhuma dessas opções, preciso falar com a atend"
type textarea "x"
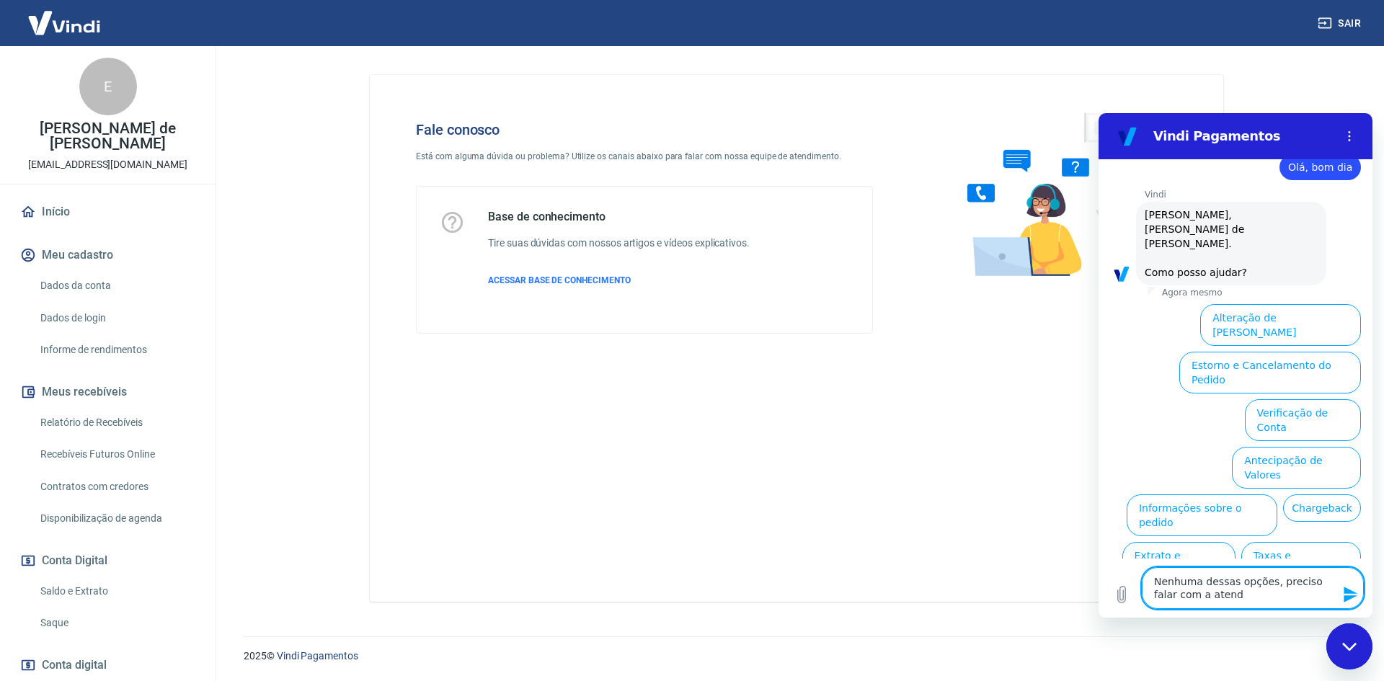
type textarea "Nenhuma dessas opções, preciso falar com a atende"
type textarea "x"
type textarea "Nenhuma dessas opções, preciso falar com a atenden"
type textarea "x"
type textarea "Nenhuma dessas opções, preciso falar com a atendent"
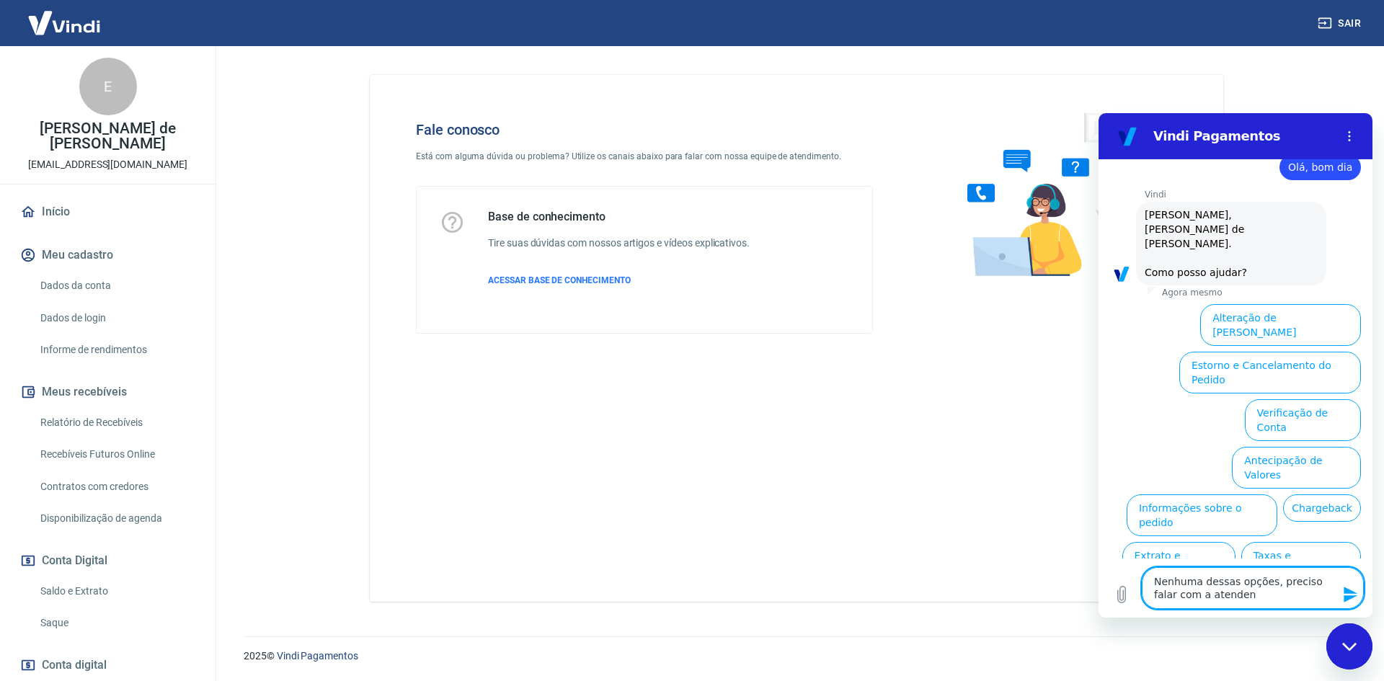
type textarea "x"
type textarea "Nenhuma dessas opções, preciso falar com a atendente"
type textarea "x"
type textarea "Nenhuma dessas opções, preciso falar com a atendente"
type textarea "x"
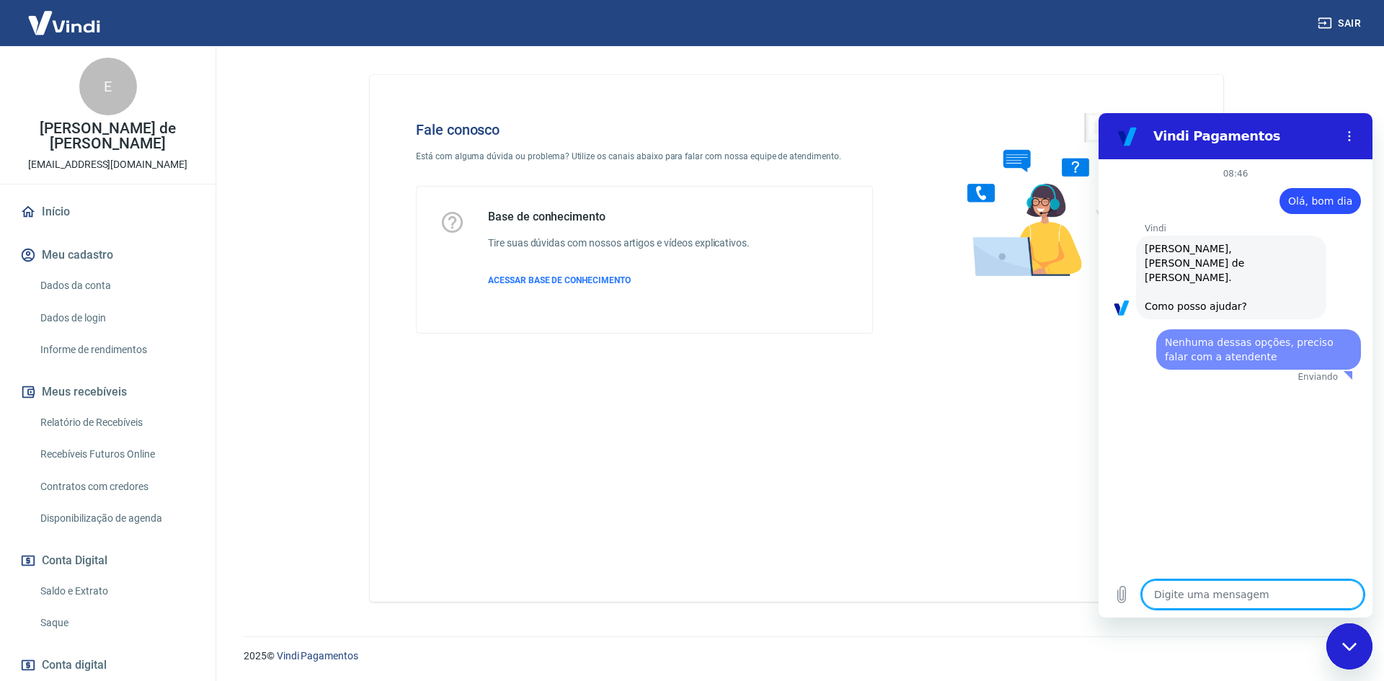
scroll to position [0, 0]
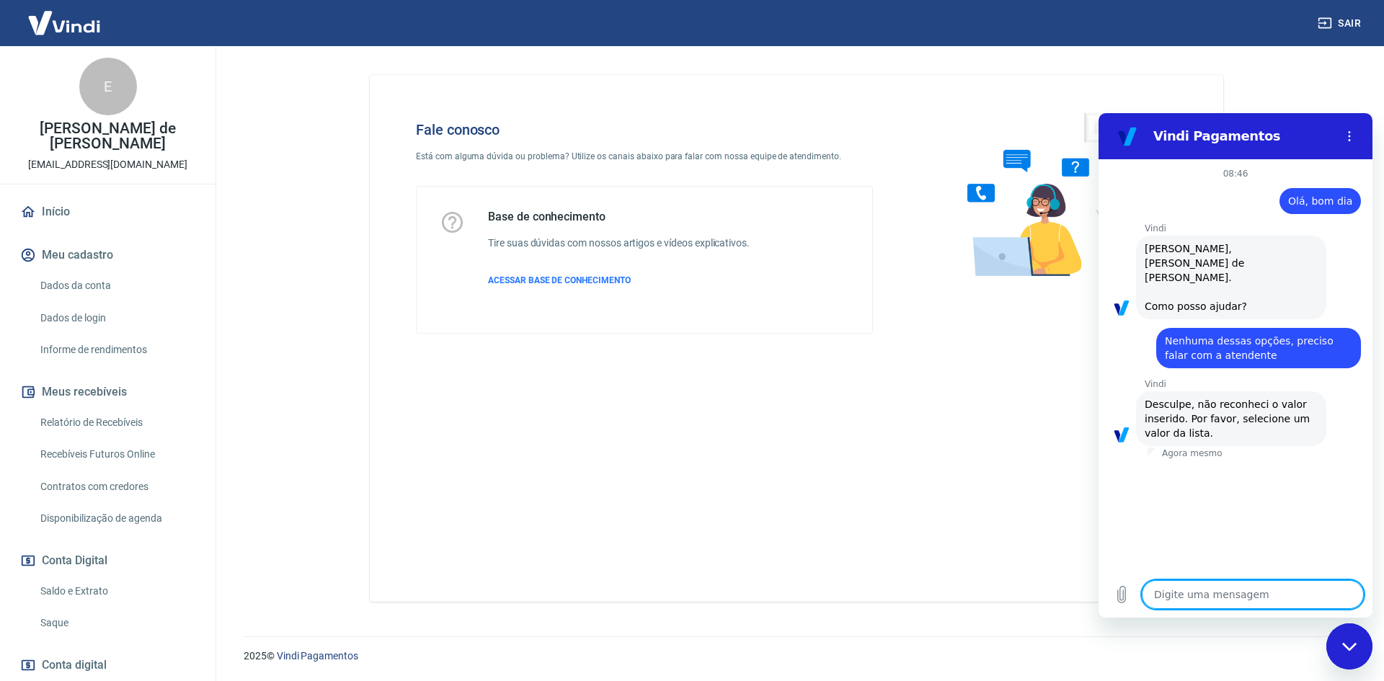
type textarea "x"
drag, startPoint x: 1249, startPoint y: 324, endPoint x: 1161, endPoint y: 308, distance: 90.1
click at [1161, 328] on div "diz: Nenhuma dessas opções, preciso falar com a atendente" at bounding box center [1258, 348] width 205 height 40
copy span "Nenhuma dessas opções, preciso falar com a atendente"
click at [1227, 598] on textarea at bounding box center [1253, 594] width 222 height 29
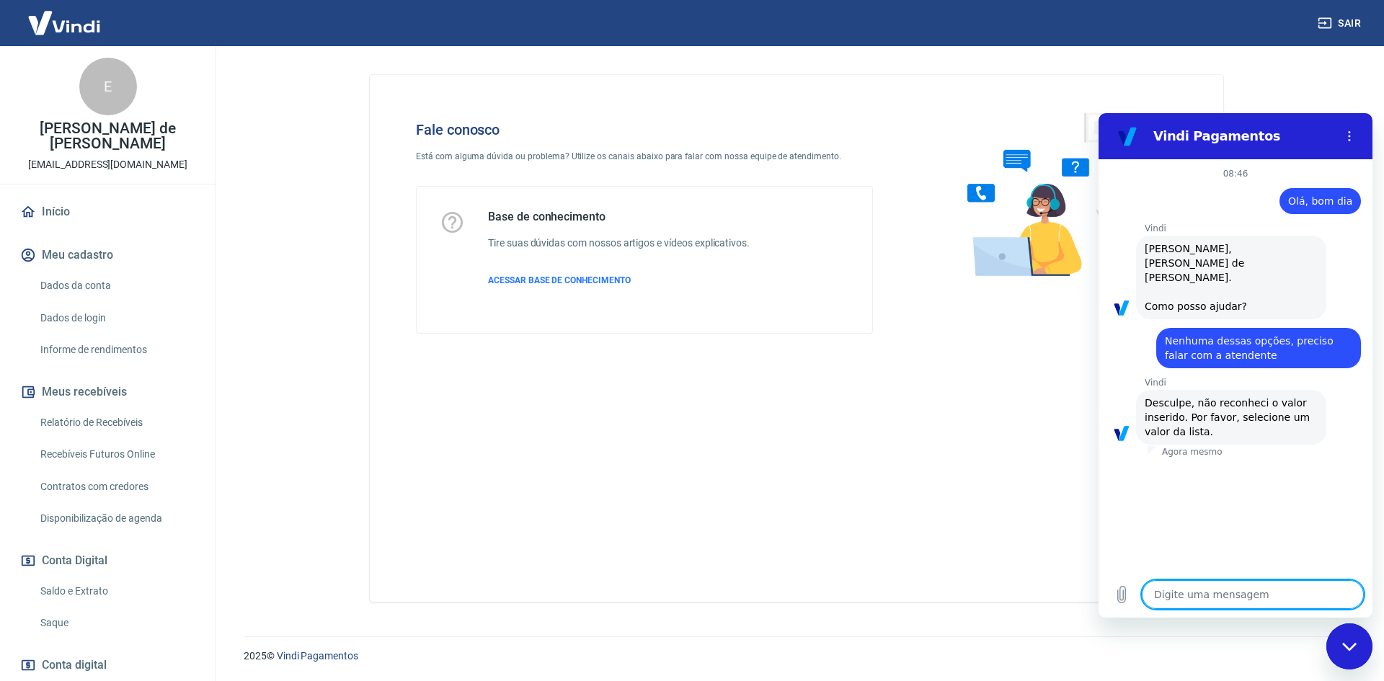
paste textarea "Nenhuma dessas opções, preciso falar com a atendente"
type textarea "Nenhuma dessas opções, preciso falar com a atendente"
type textarea "x"
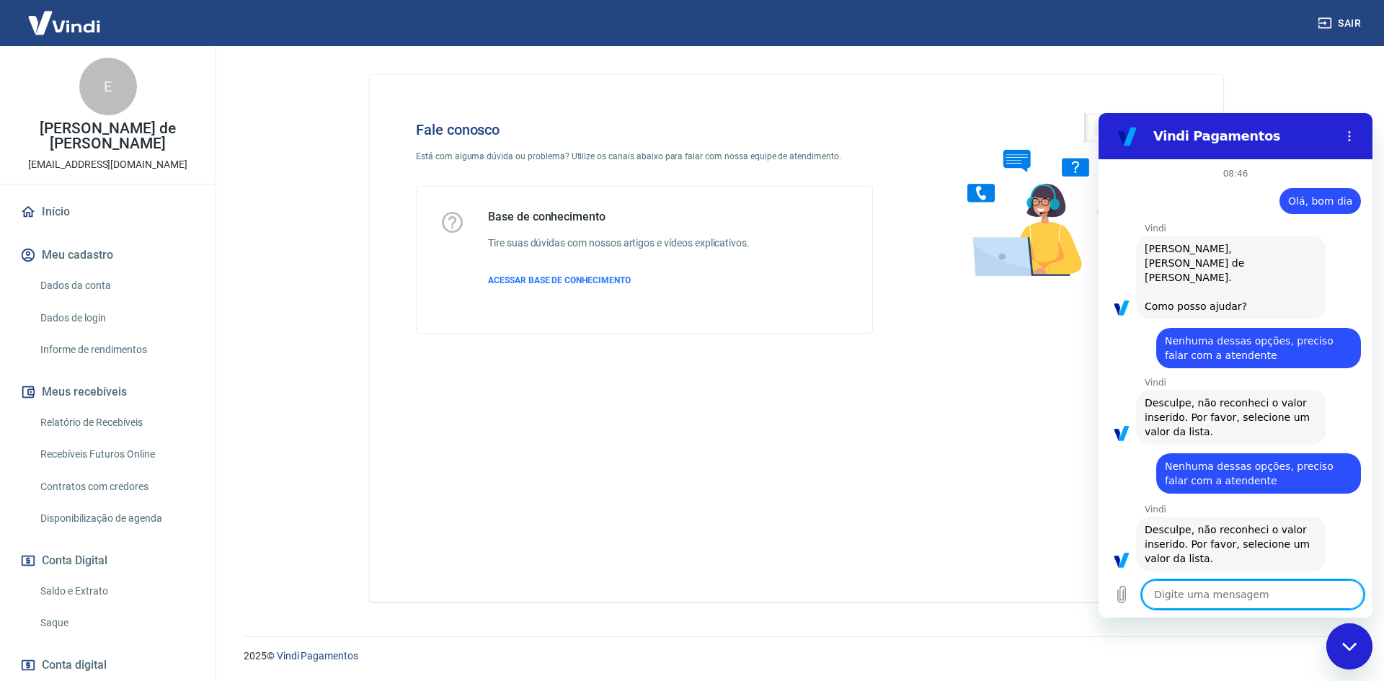
type textarea "x"
click at [1227, 598] on textarea at bounding box center [1253, 594] width 222 height 29
paste textarea "Nenhuma dessas opções, preciso falar com a atendente"
type textarea "Nenhuma dessas opções, preciso falar com a atendente"
type textarea "x"
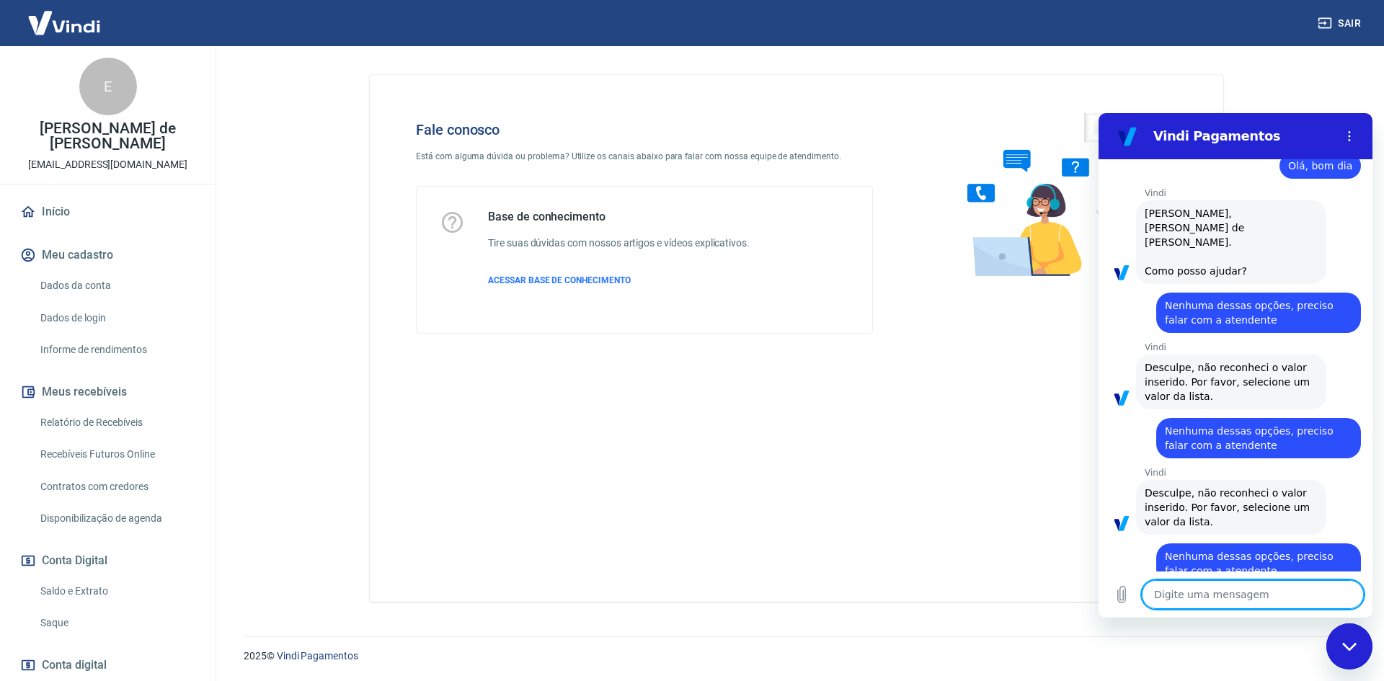
type textarea "x"
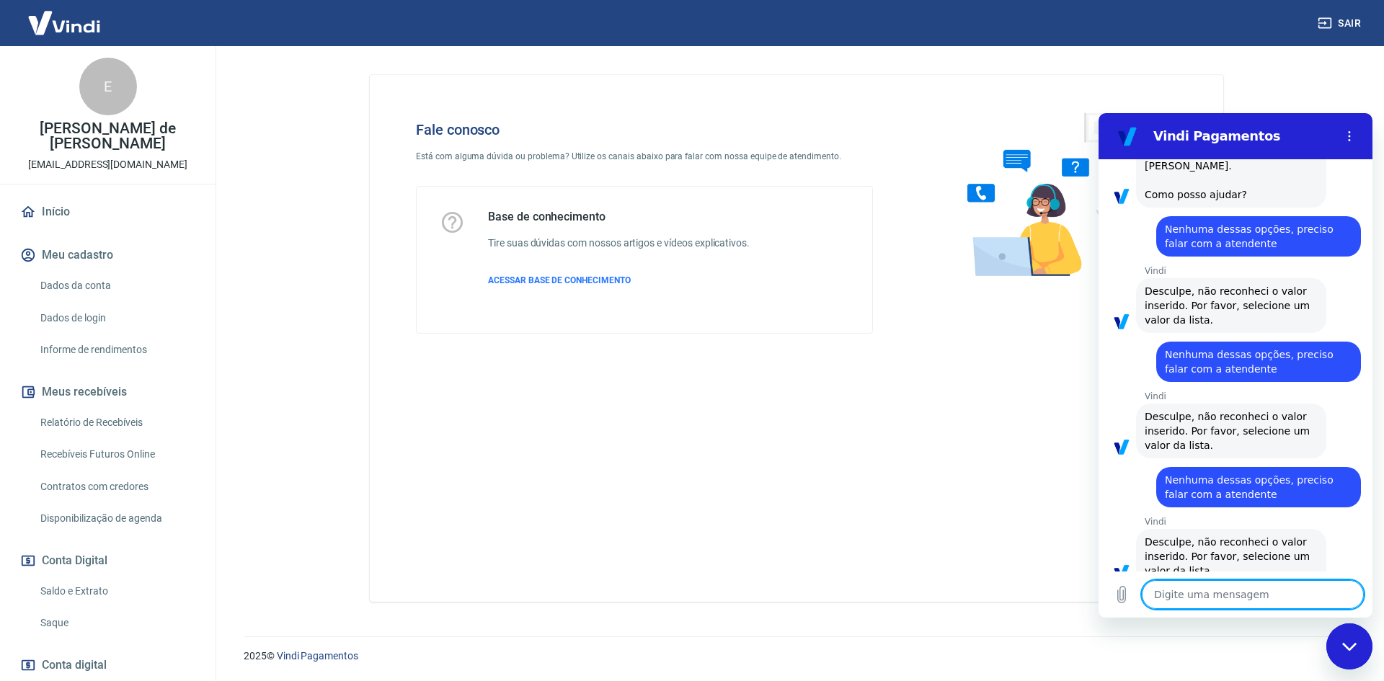
paste textarea "Nenhuma dessas opções, preciso falar com a atendente"
type textarea "Nenhuma dessas opções, preciso falar com a atendente"
type textarea "x"
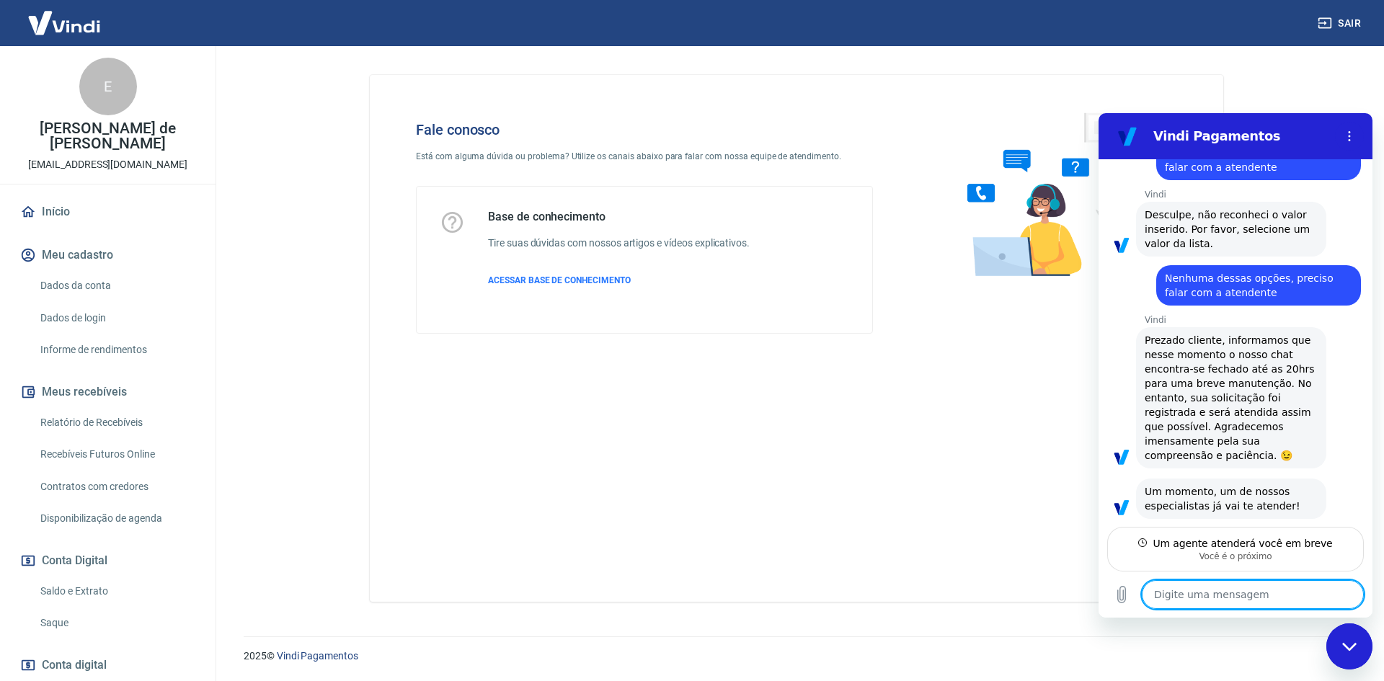
scroll to position [452, 0]
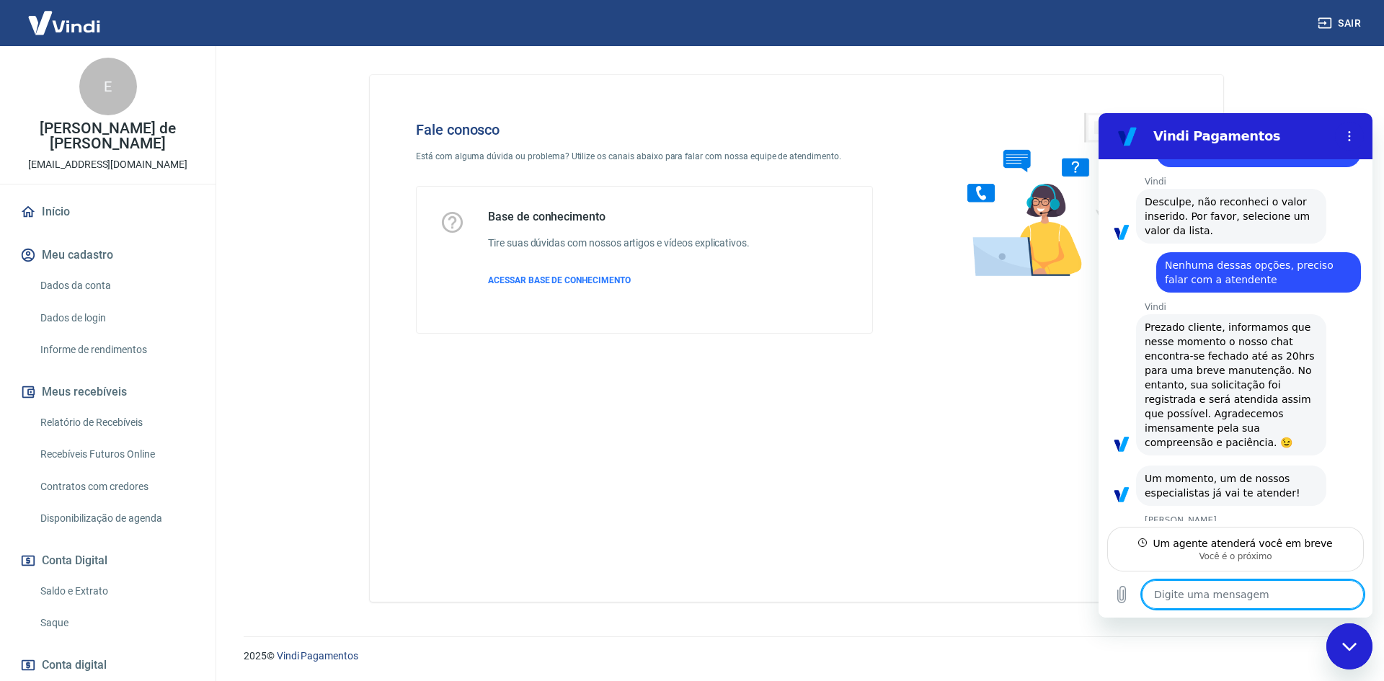
click at [1292, 598] on textarea at bounding box center [1253, 594] width 222 height 29
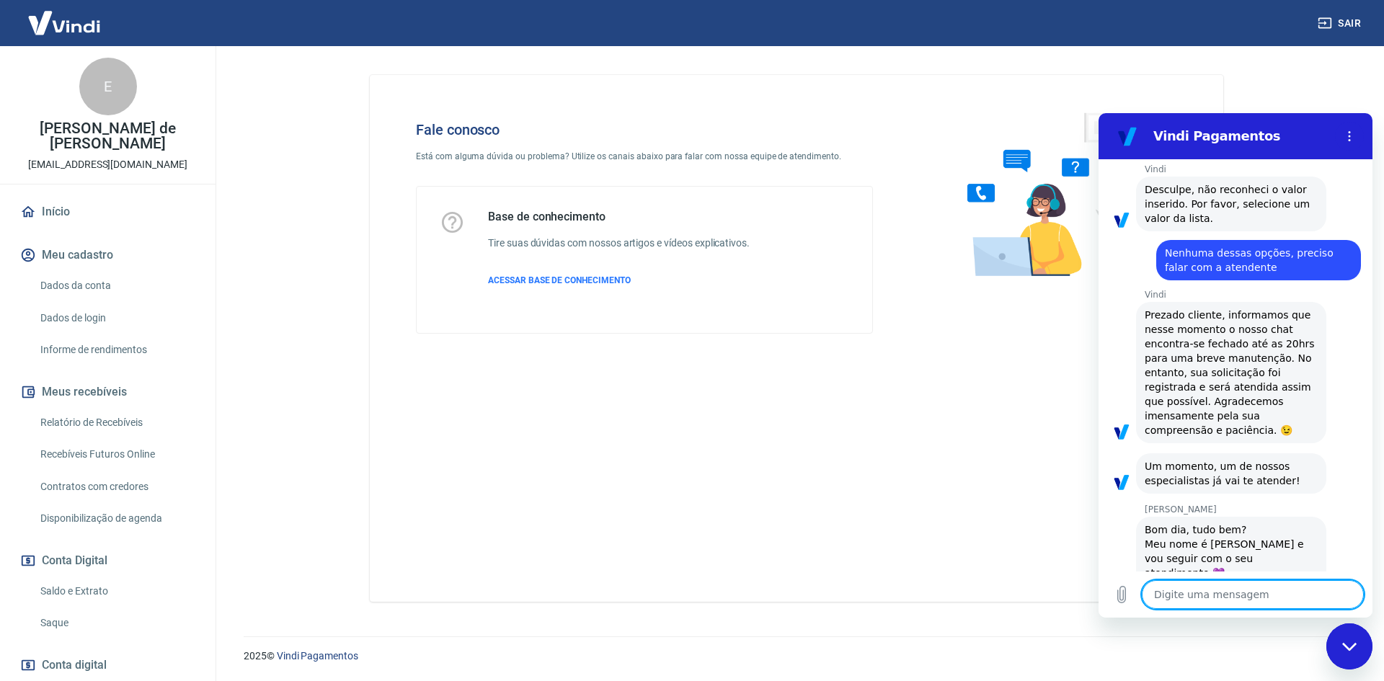
type textarea "x"
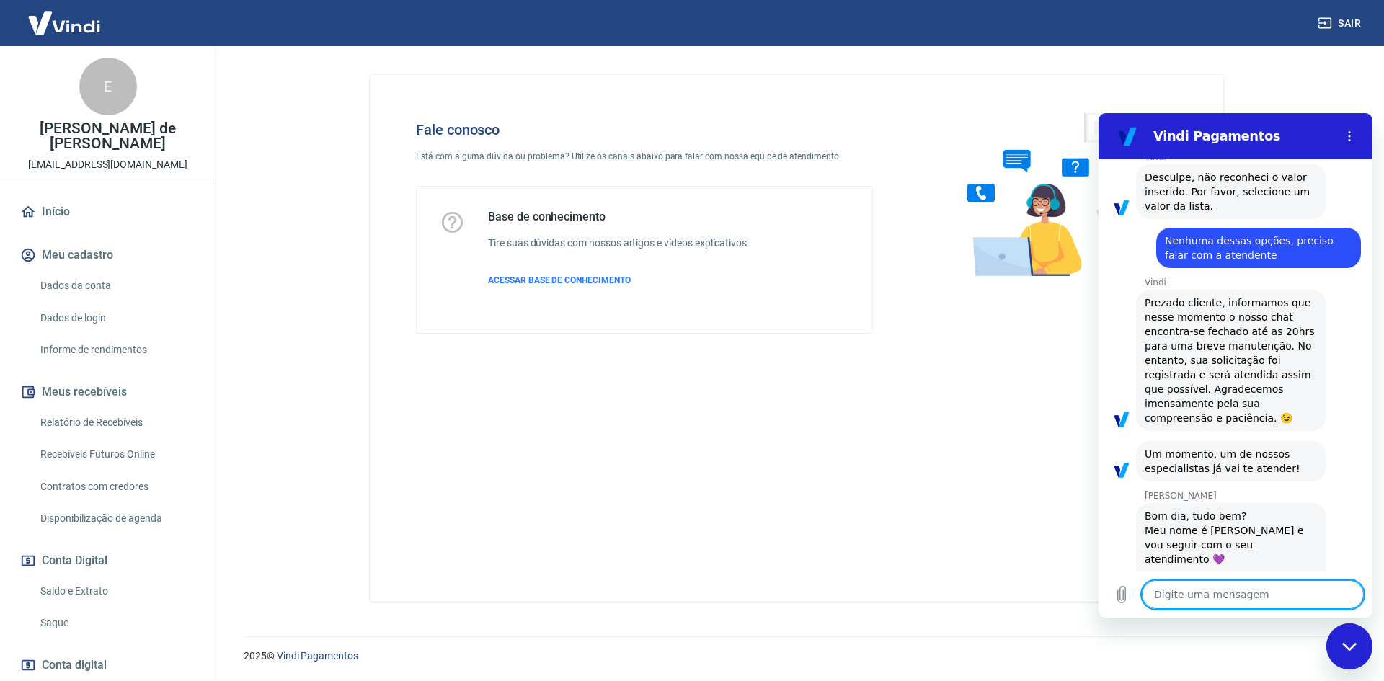
scroll to position [479, 0]
type textarea "B"
type textarea "x"
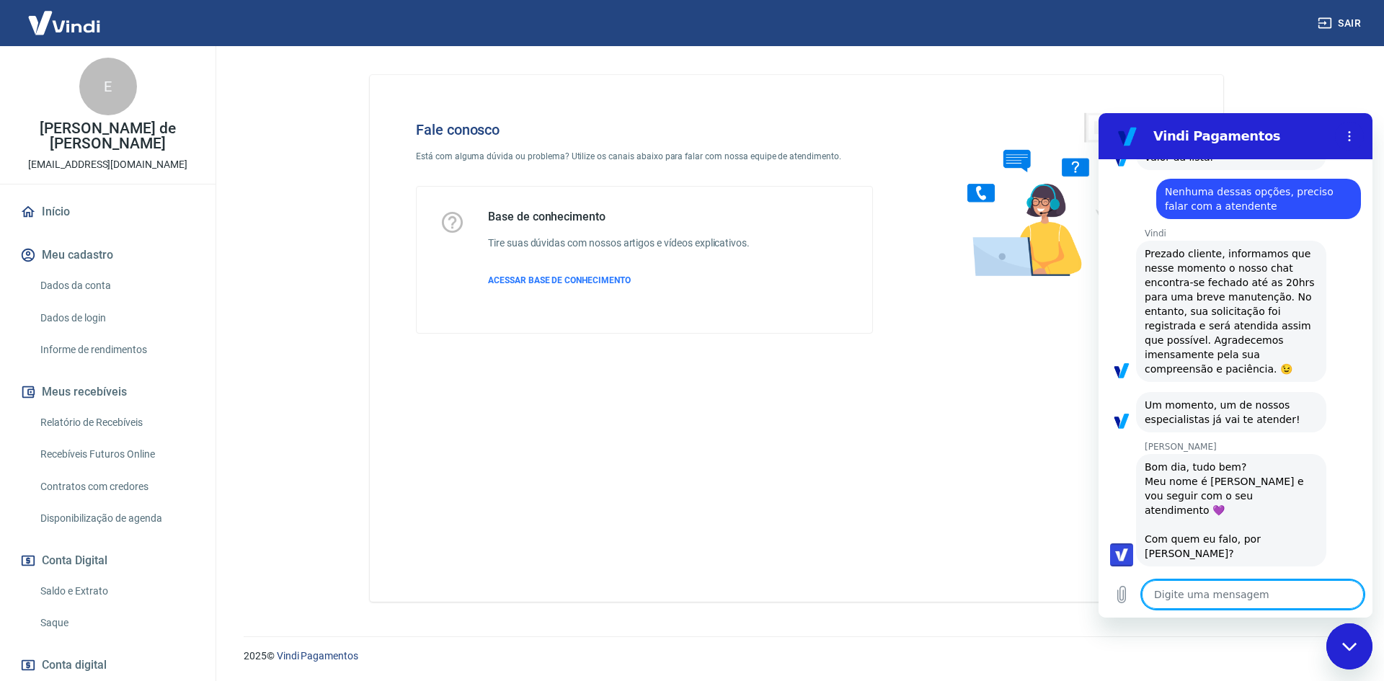
scroll to position [528, 0]
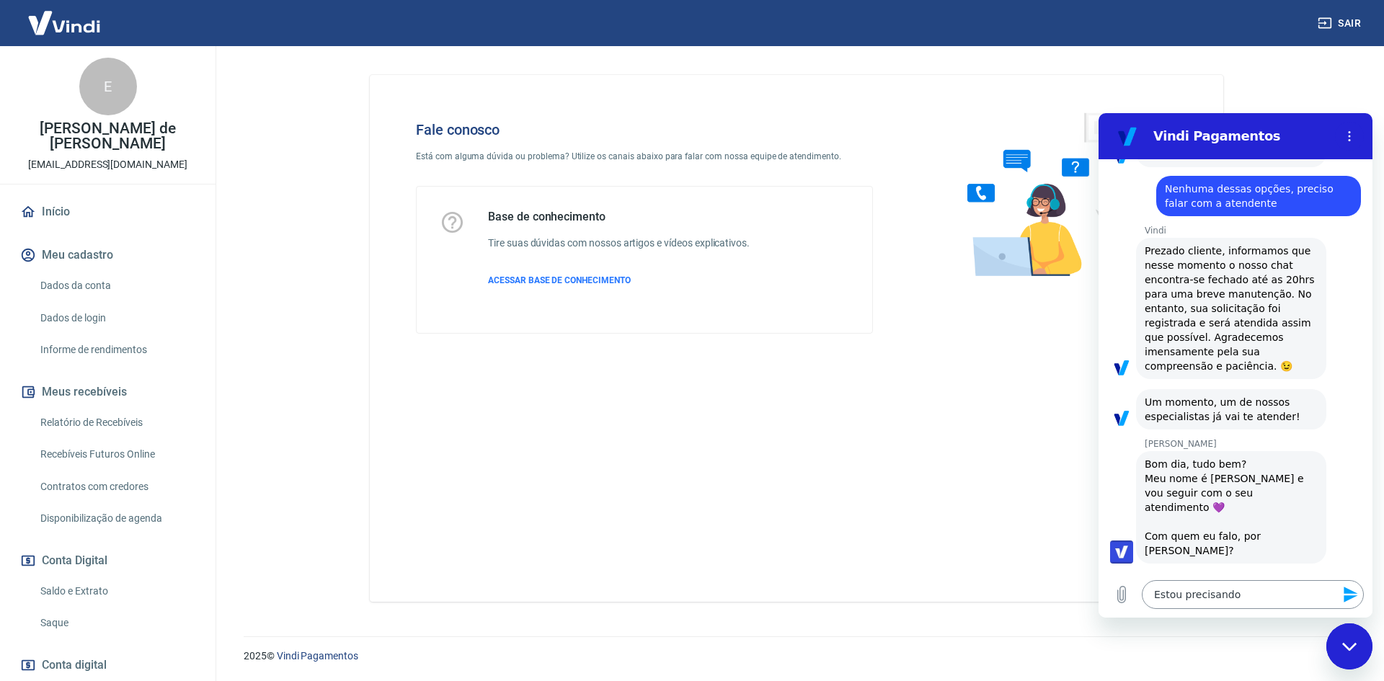
drag, startPoint x: 1291, startPoint y: 598, endPoint x: 1256, endPoint y: 594, distance: 35.6
click at [1256, 594] on textarea "Estou precisando" at bounding box center [1253, 594] width 222 height 29
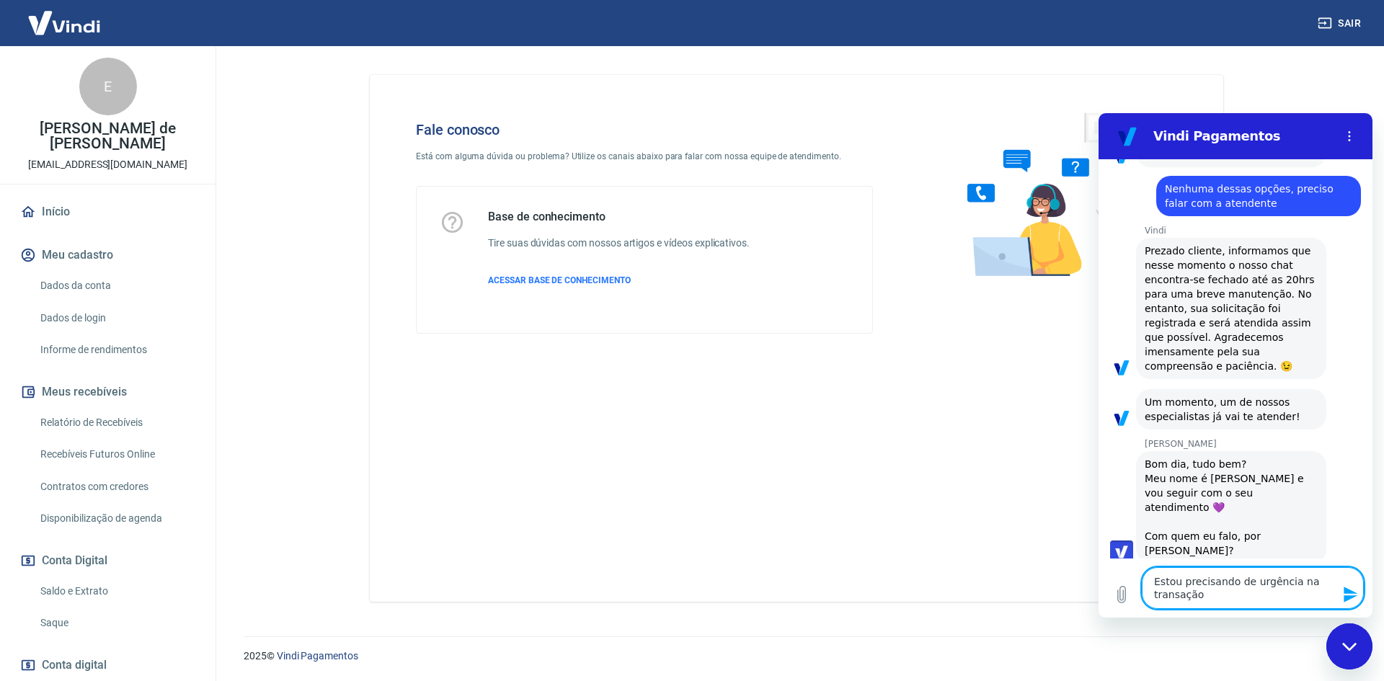
scroll to position [541, 0]
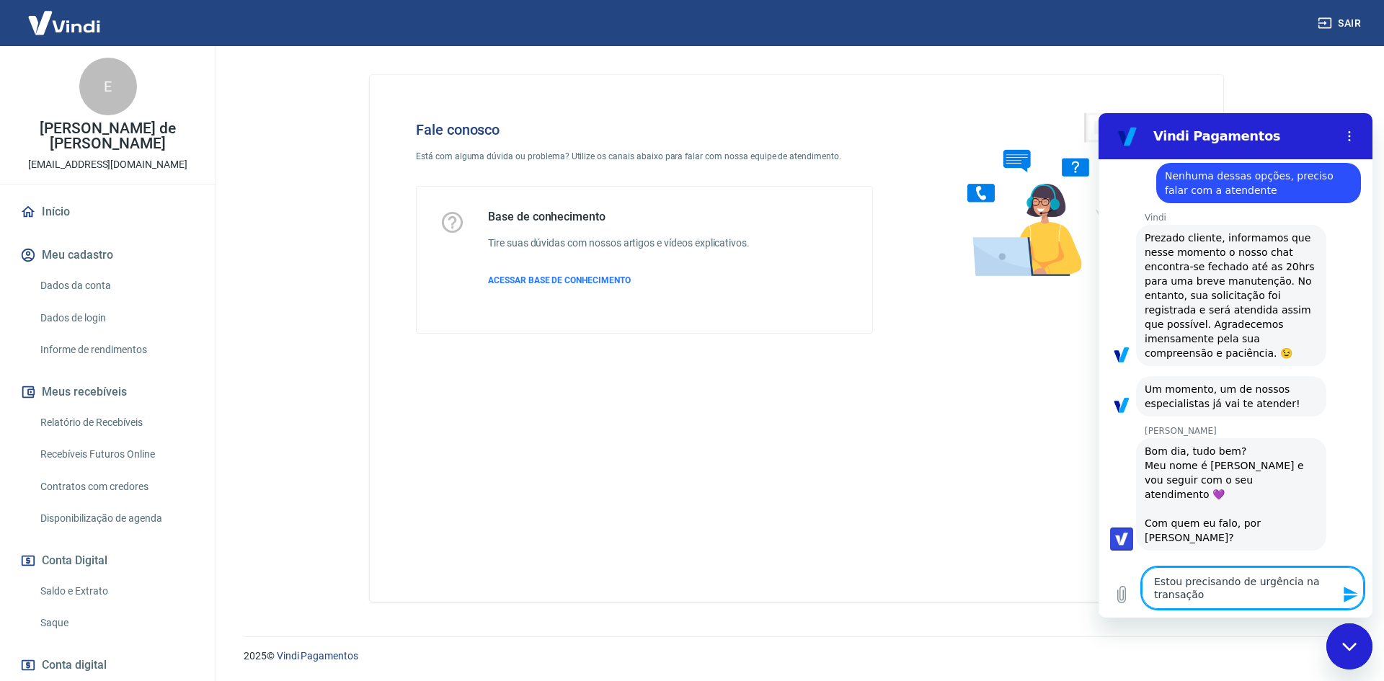
paste textarea "224106762"
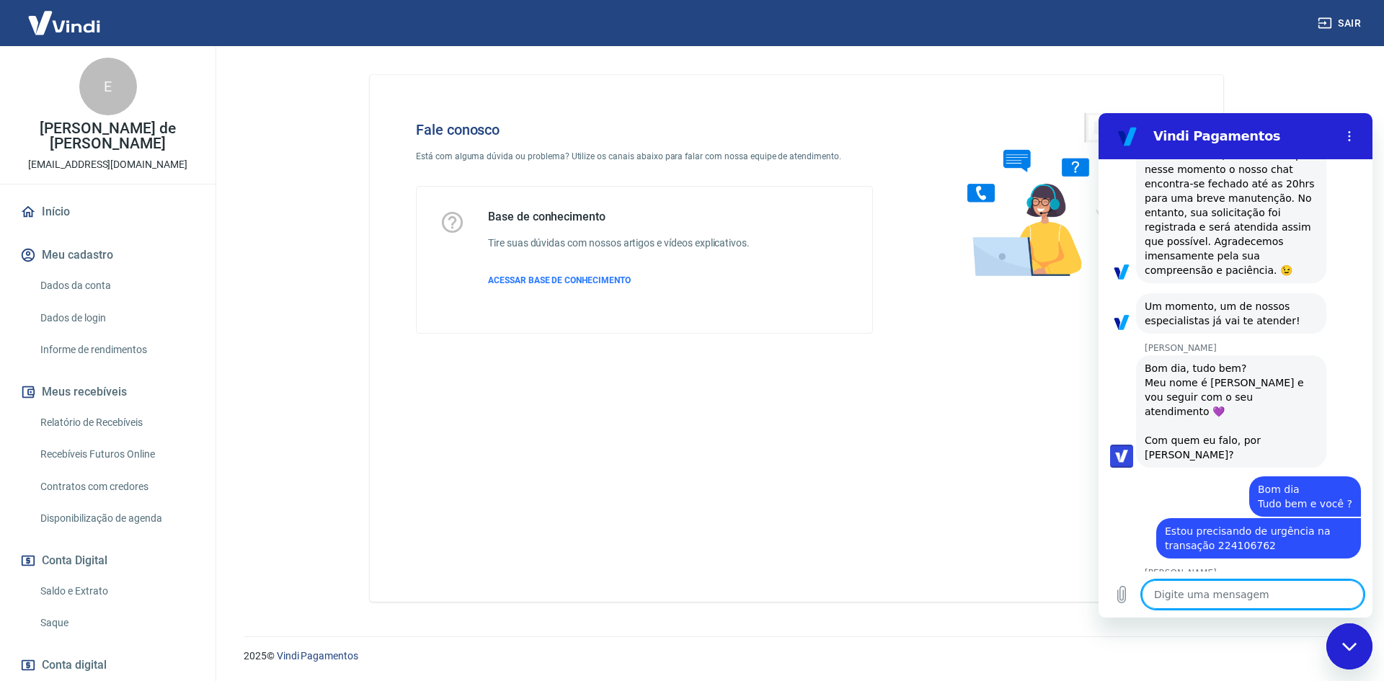
scroll to position [717, 0]
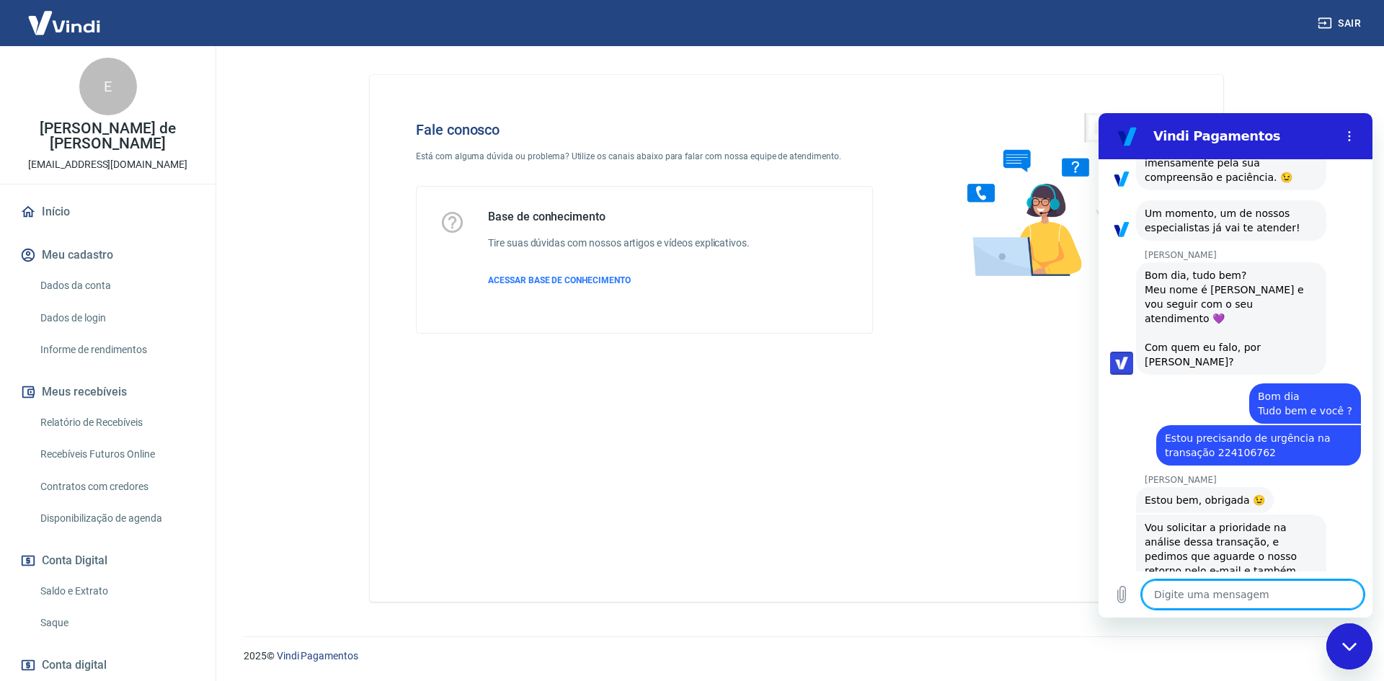
click at [1251, 582] on textarea at bounding box center [1253, 594] width 222 height 29
click at [1295, 598] on textarea at bounding box center [1253, 594] width 222 height 29
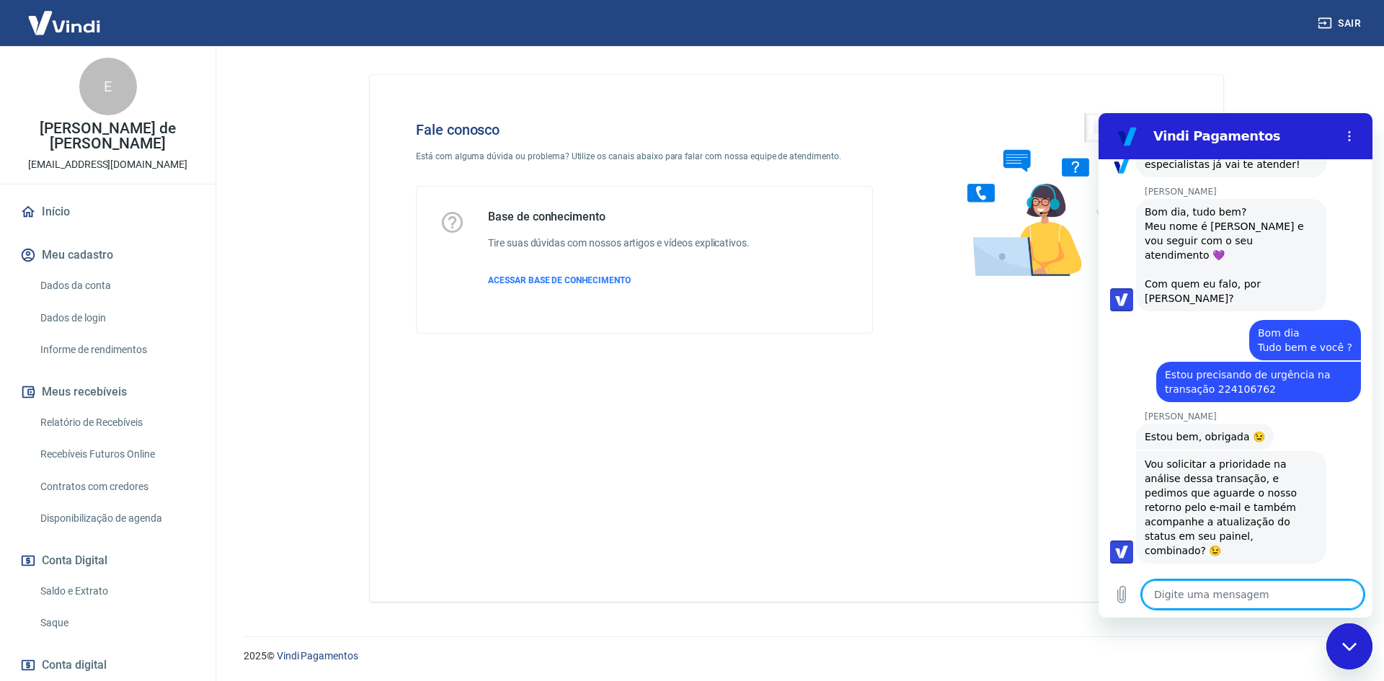
scroll to position [870, 0]
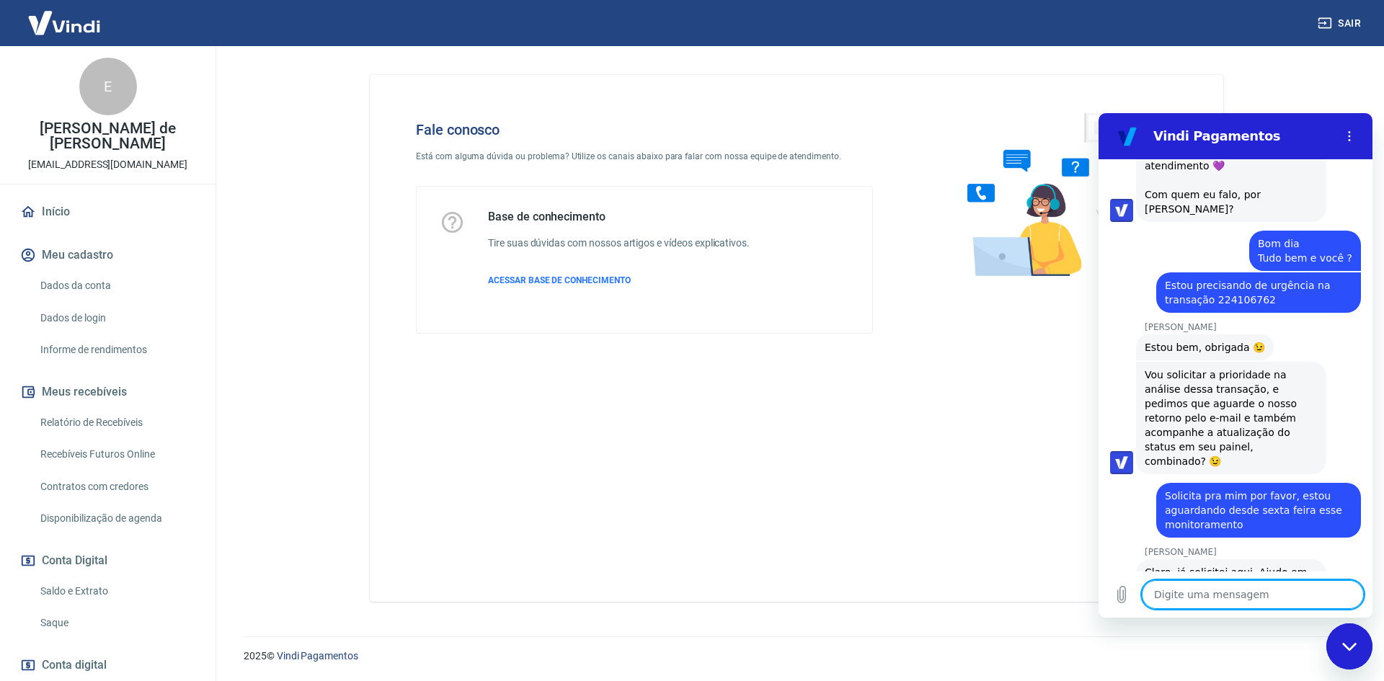
click at [1254, 590] on textarea at bounding box center [1253, 594] width 222 height 29
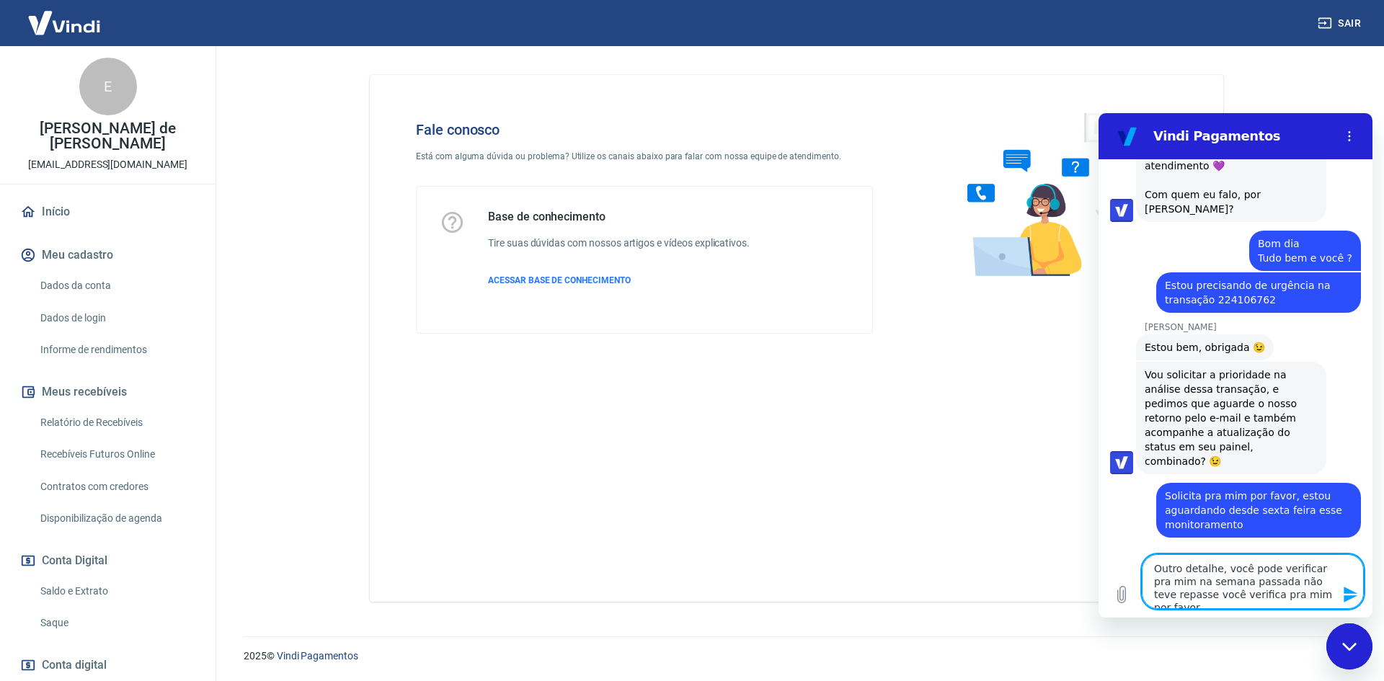
click at [1304, 580] on textarea "Outro detalhe, você pode verificar pra mim na semana passada não teve repasse v…" at bounding box center [1253, 581] width 222 height 55
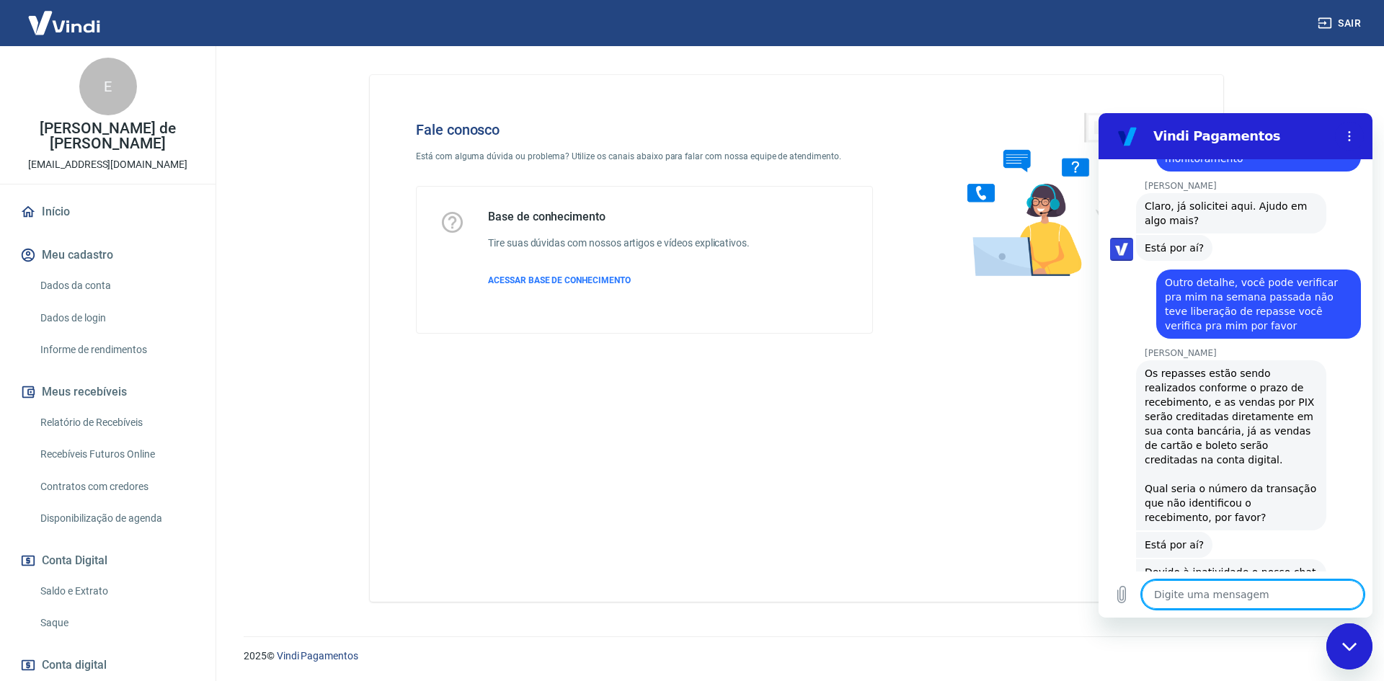
scroll to position [1281, 0]
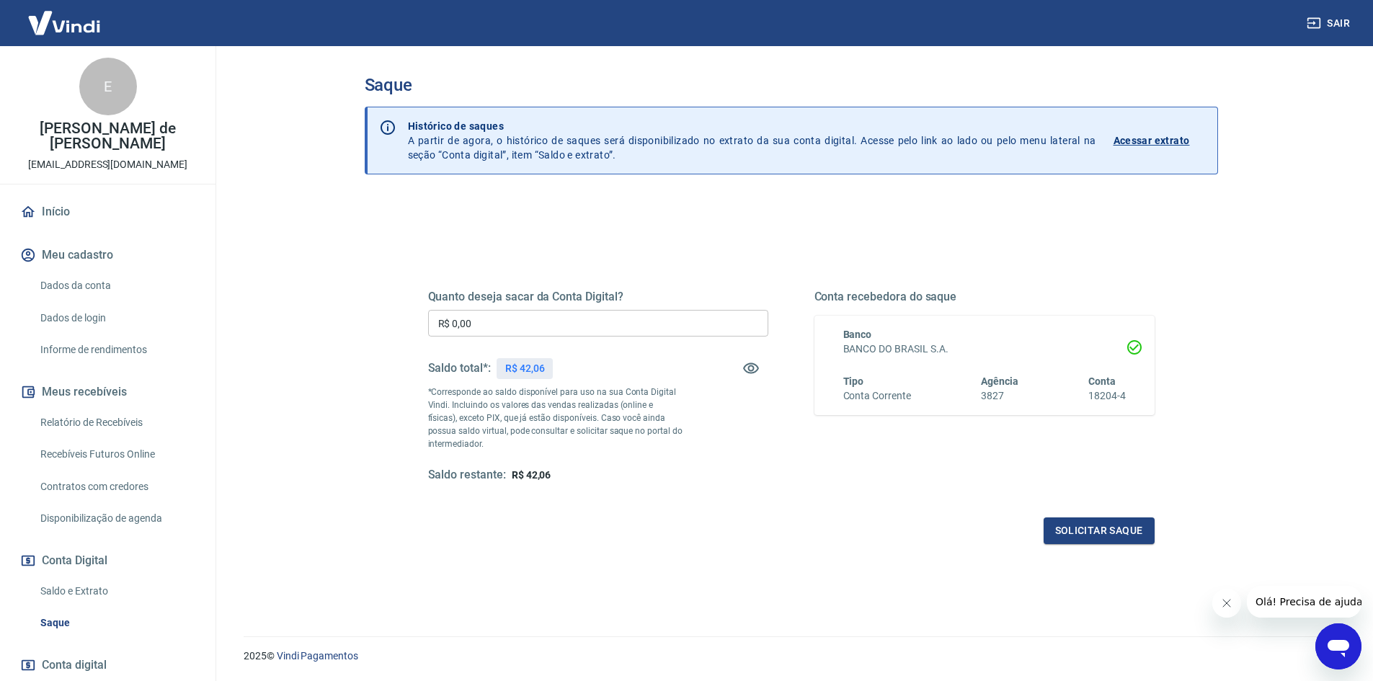
click at [505, 316] on input "R$ 0,00" at bounding box center [598, 323] width 340 height 27
type input "R$ 42,06"
click at [1113, 543] on button "Solicitar saque" at bounding box center [1099, 531] width 111 height 27
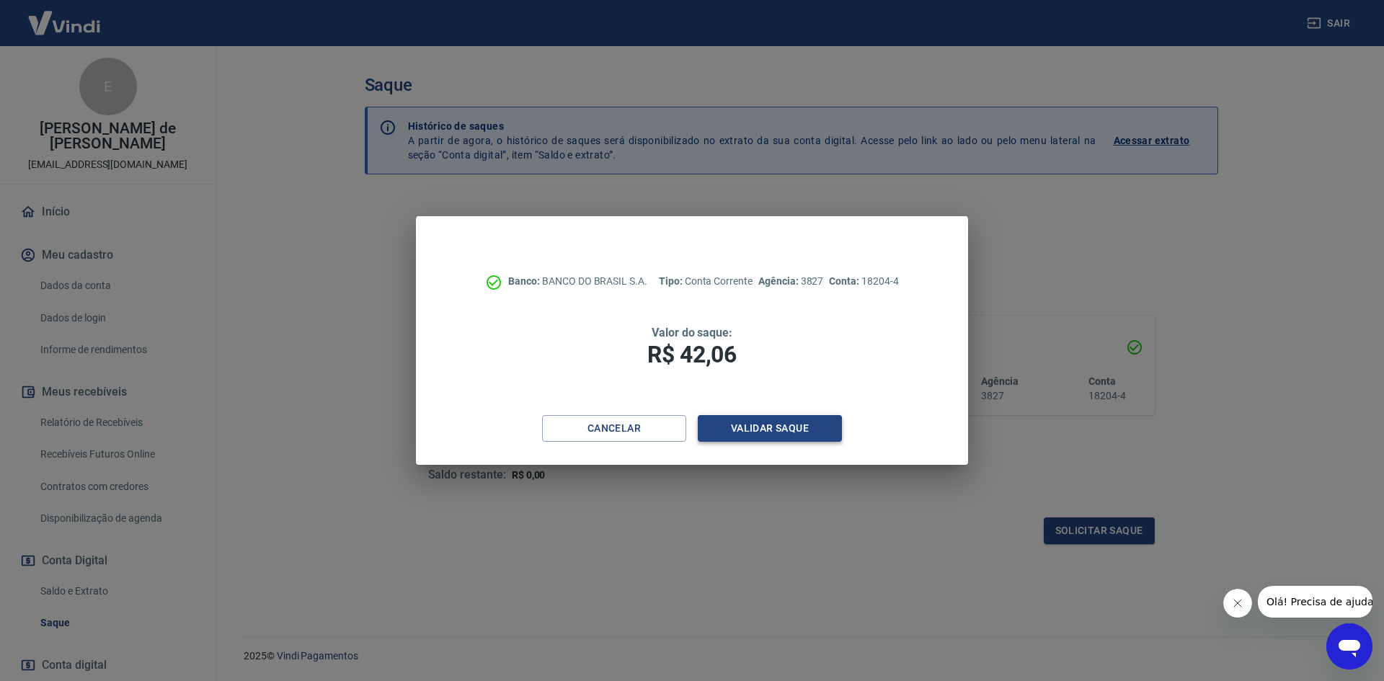
click at [795, 430] on button "Validar saque" at bounding box center [770, 428] width 144 height 27
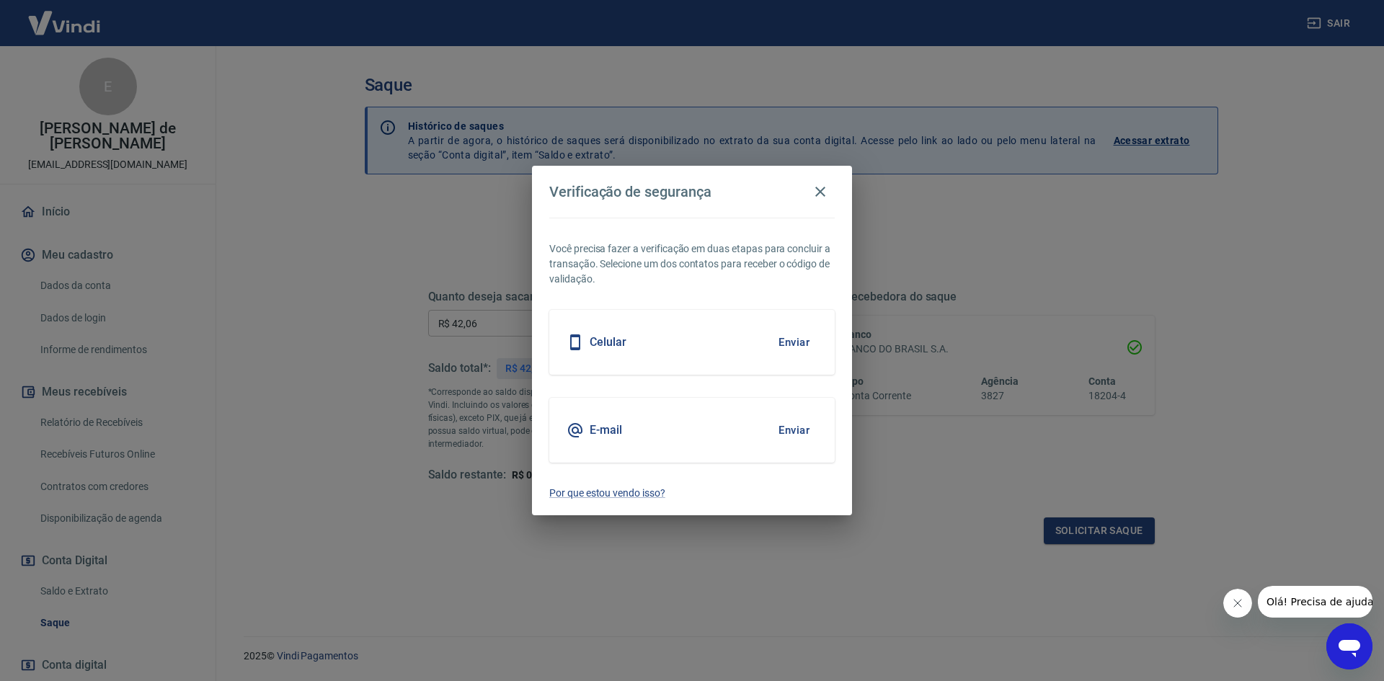
click at [805, 439] on button "Enviar" at bounding box center [794, 430] width 47 height 30
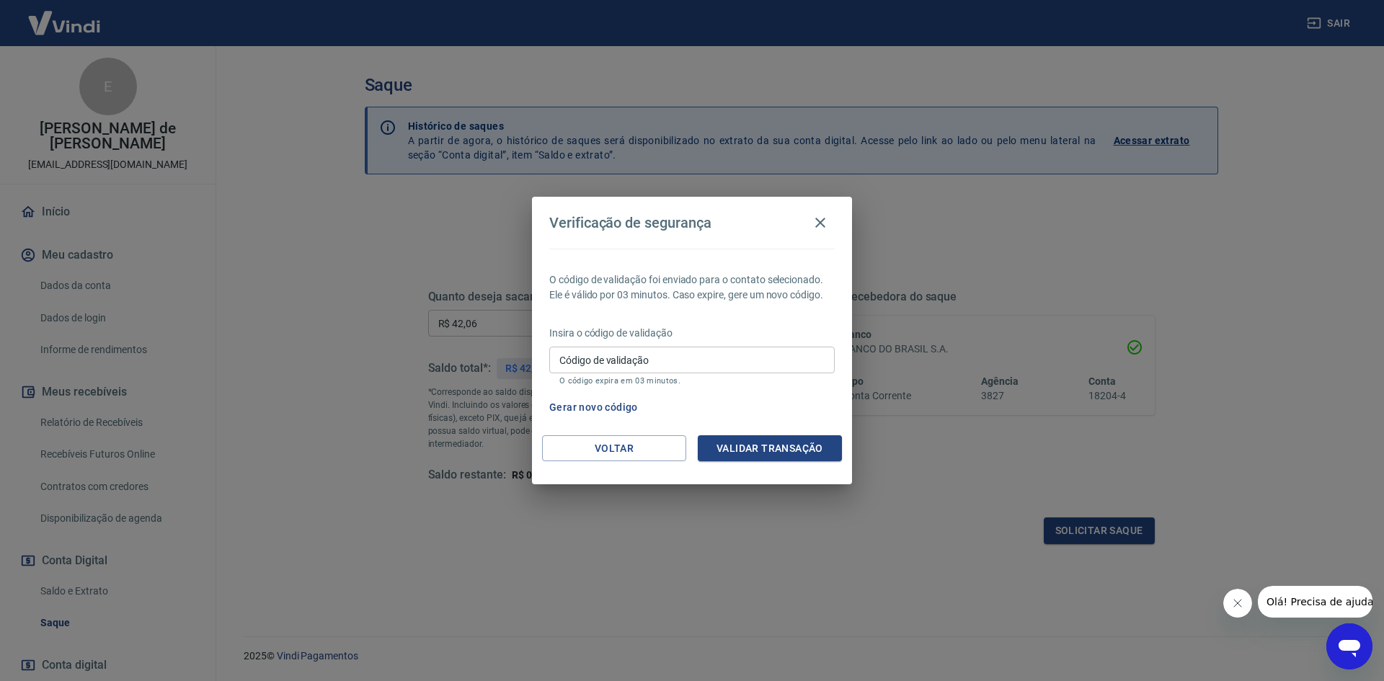
click at [776, 375] on div "Código de validação Código de validação O código expira em 03 minutos." at bounding box center [691, 366] width 285 height 39
click at [776, 363] on input "Código de validação" at bounding box center [691, 360] width 285 height 27
type input "226997"
click at [802, 439] on button "Validar transação" at bounding box center [770, 448] width 144 height 27
